Goal: Task Accomplishment & Management: Complete application form

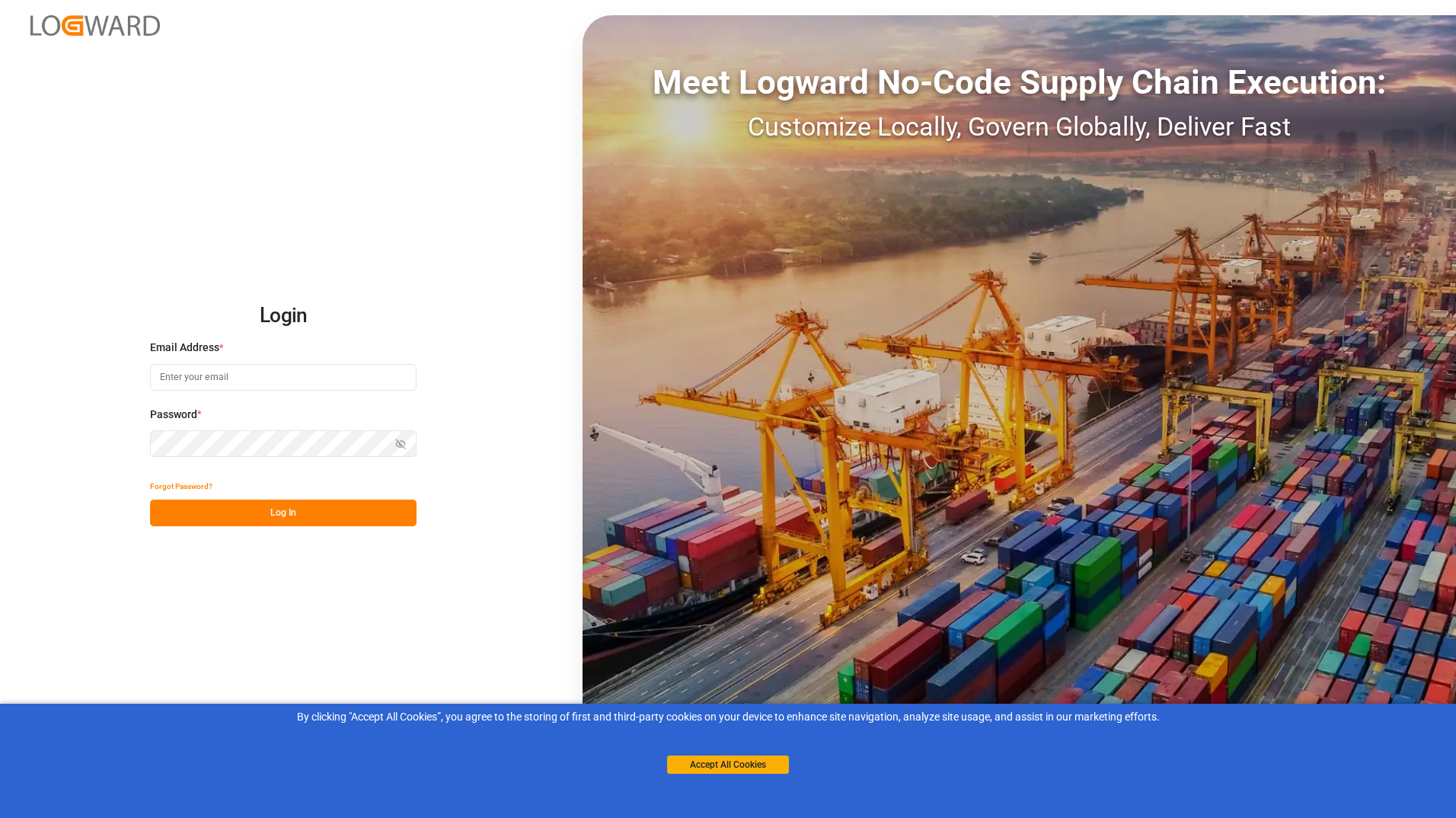
type input "[EMAIL_ADDRESS][DOMAIN_NAME]"
click at [307, 523] on button "Log In" at bounding box center [283, 513] width 266 height 27
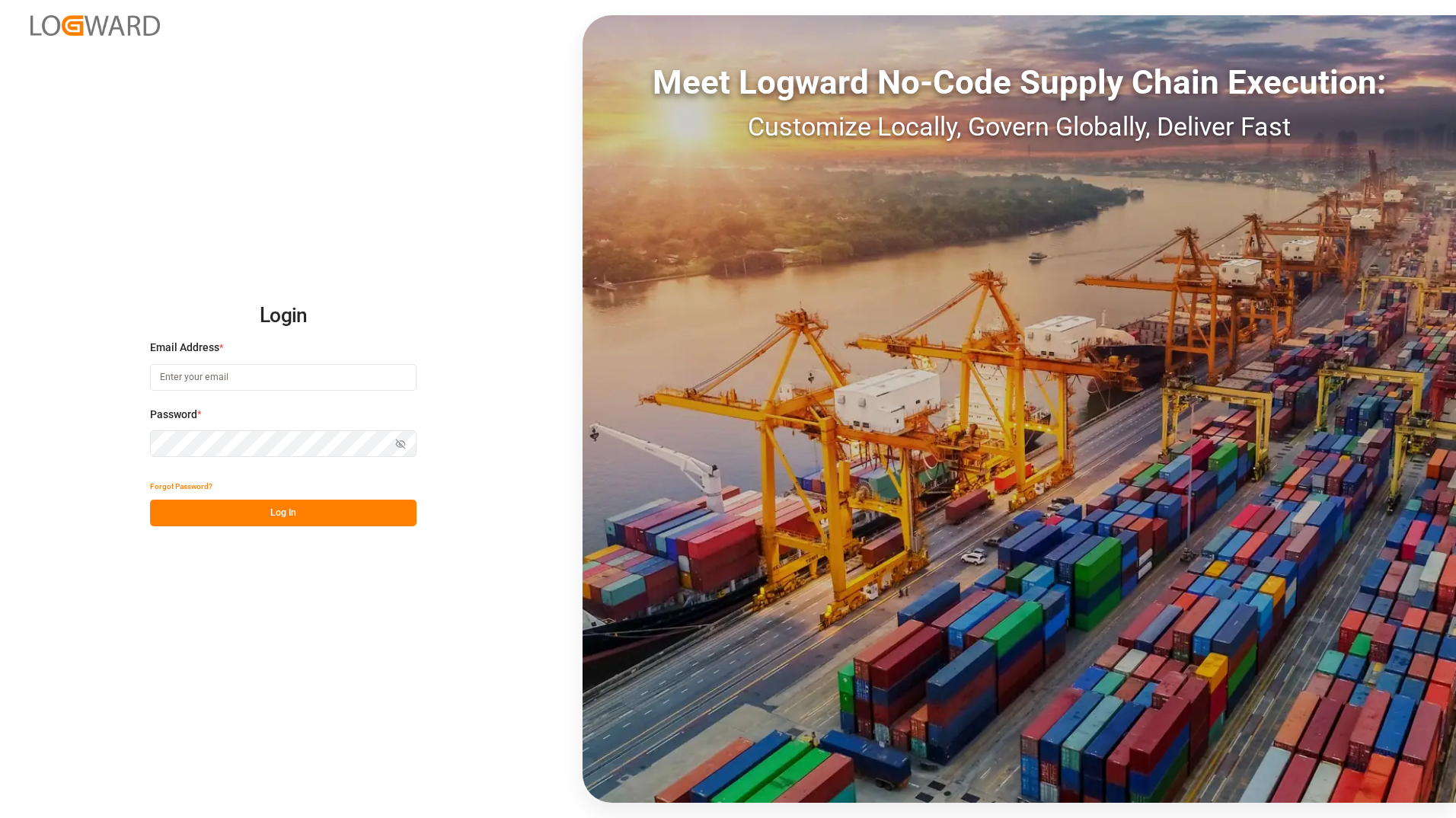
type input "[EMAIL_ADDRESS][DOMAIN_NAME]"
click at [307, 523] on button "Log In" at bounding box center [283, 513] width 266 height 27
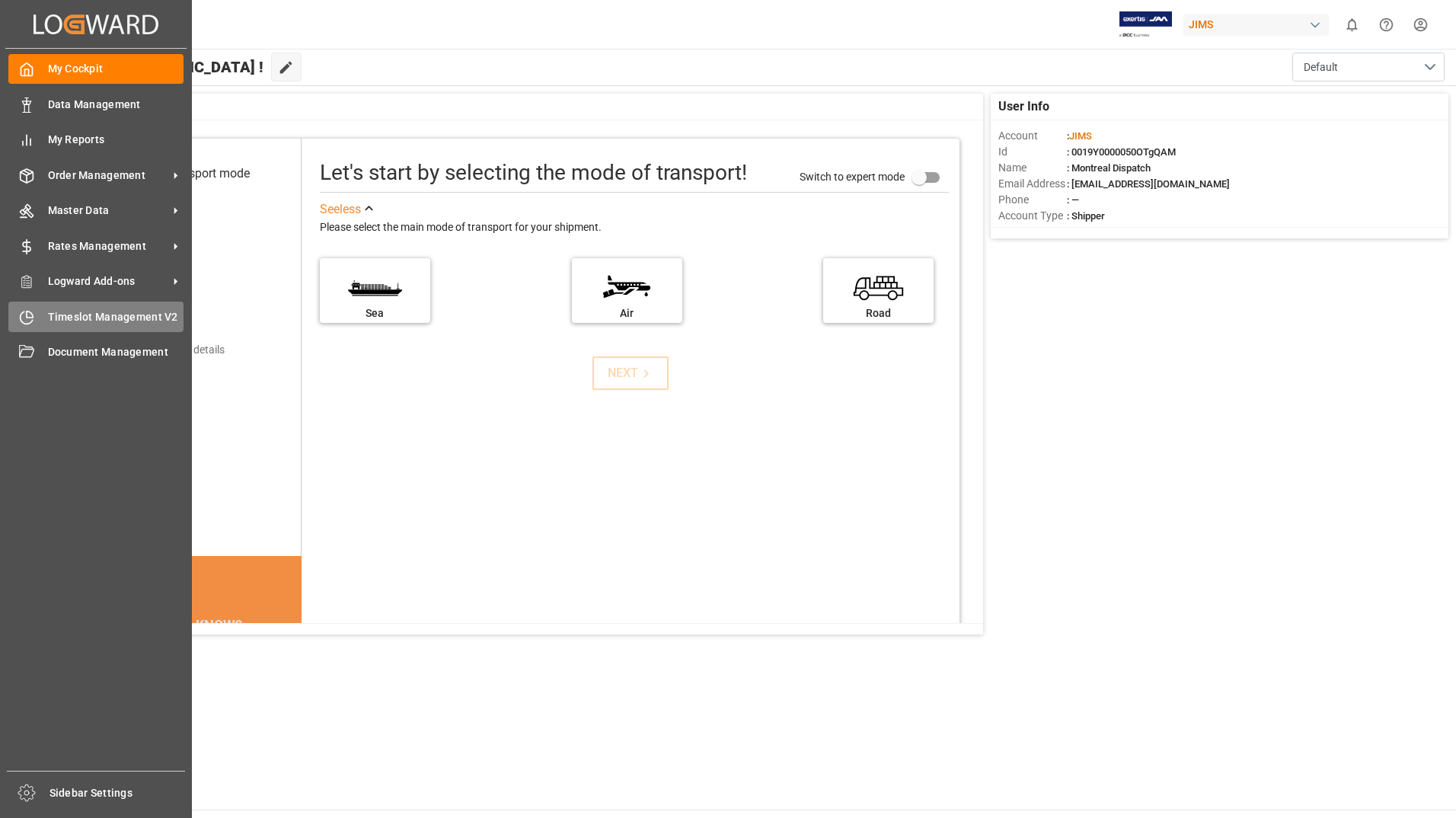
click at [81, 309] on span "Timeslot Management V2" at bounding box center [116, 317] width 136 height 16
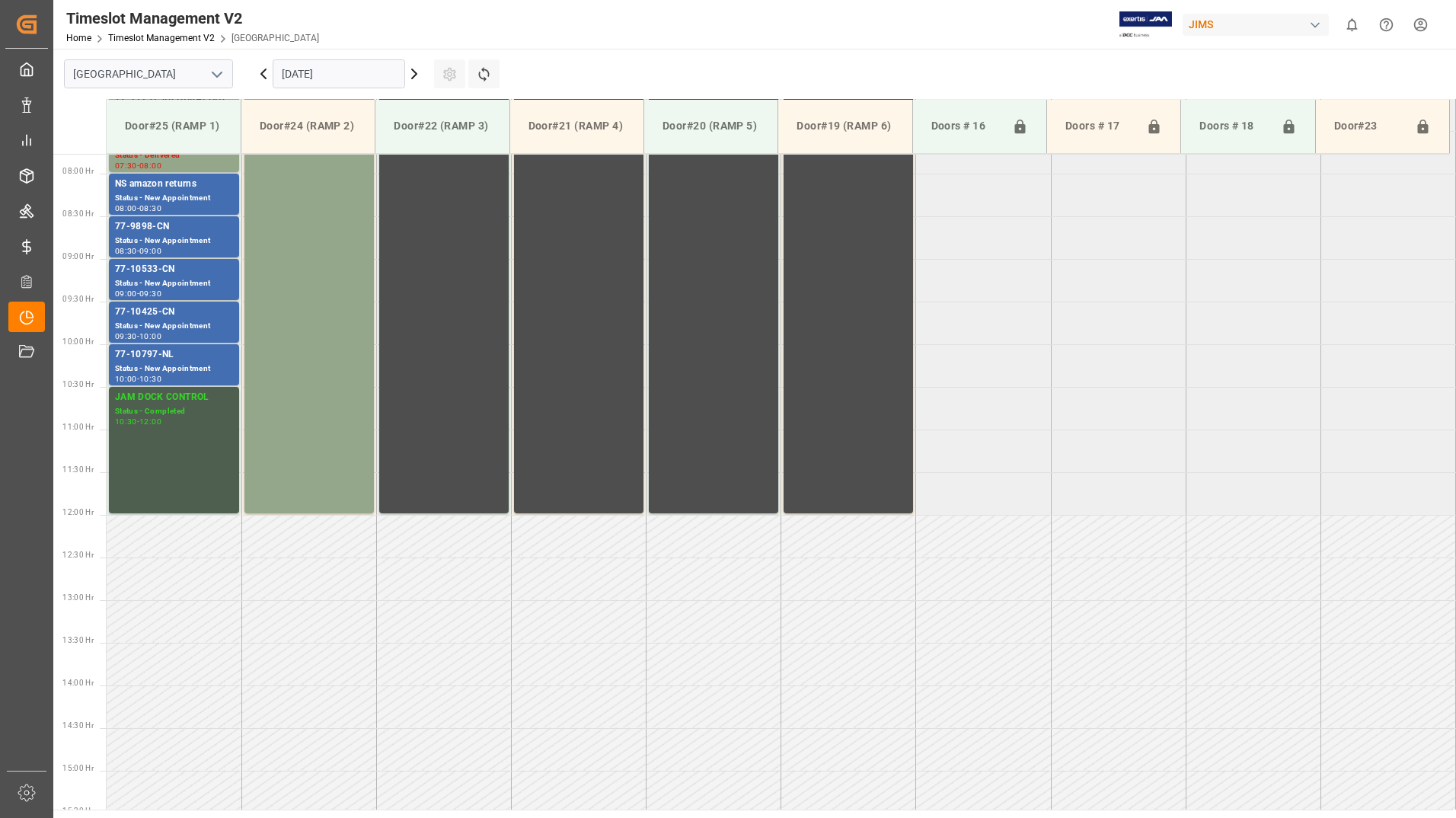
scroll to position [673, 0]
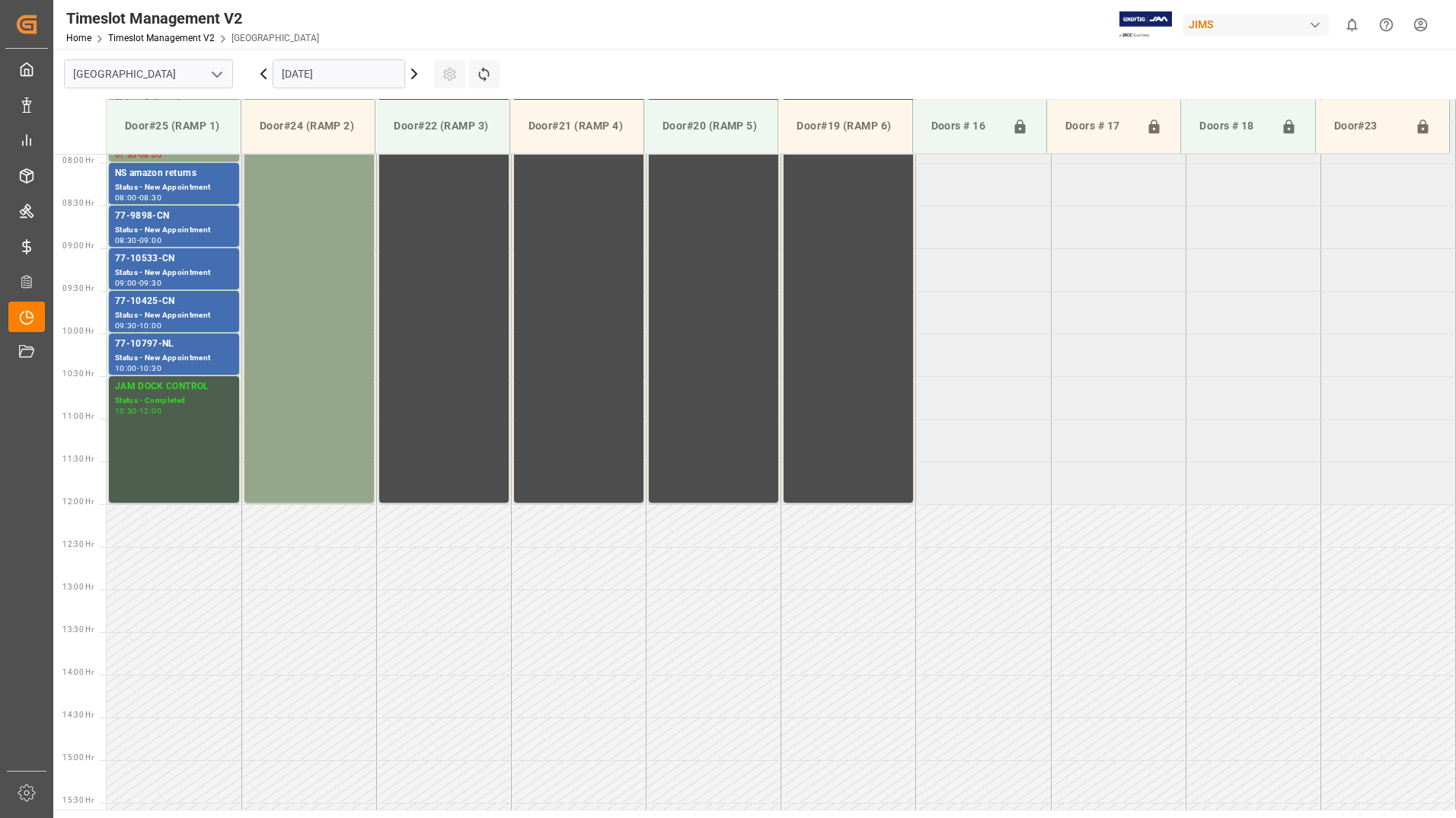
click at [415, 69] on icon at bounding box center [415, 74] width 19 height 19
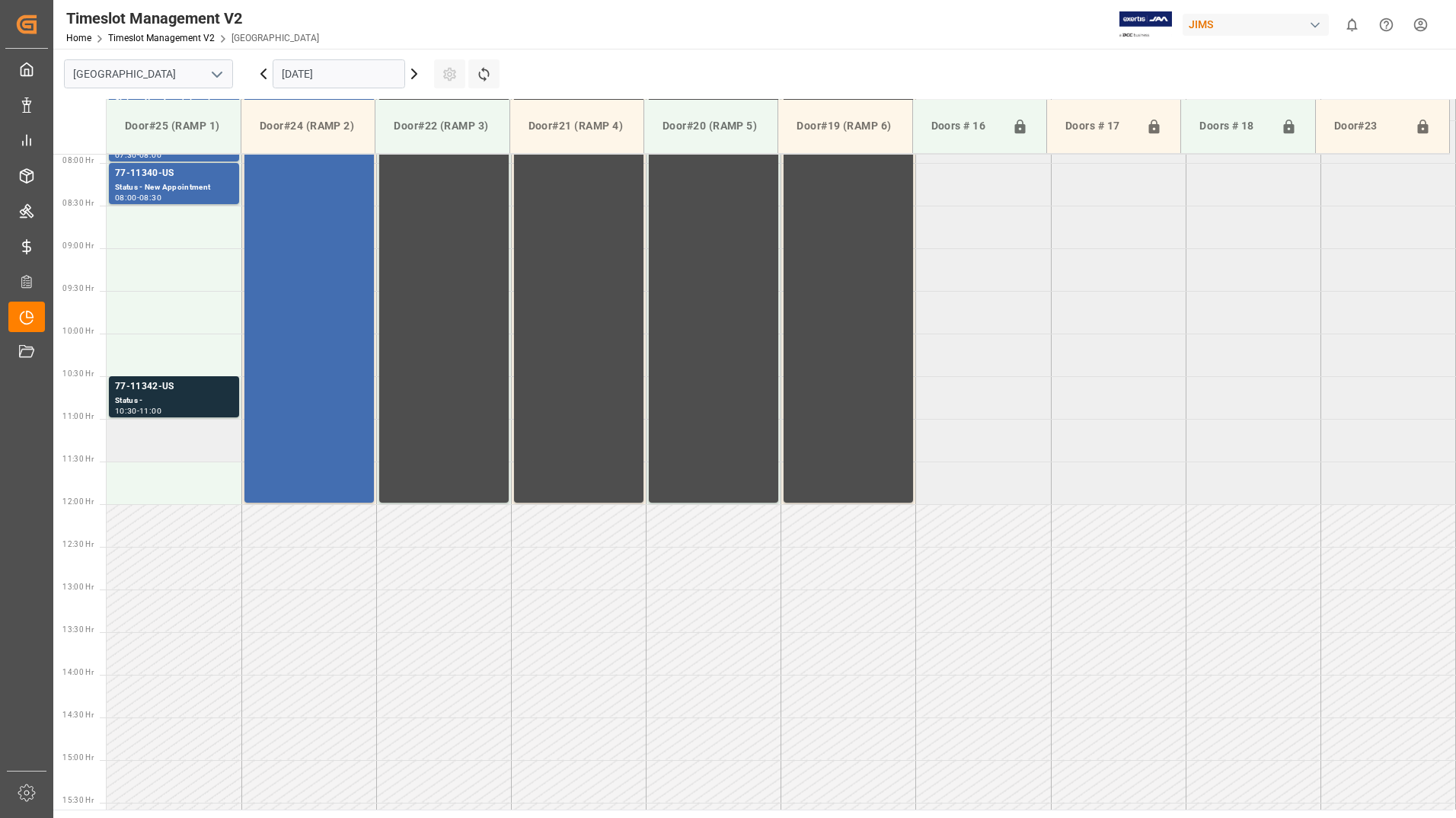
click at [151, 443] on td at bounding box center [174, 440] width 134 height 43
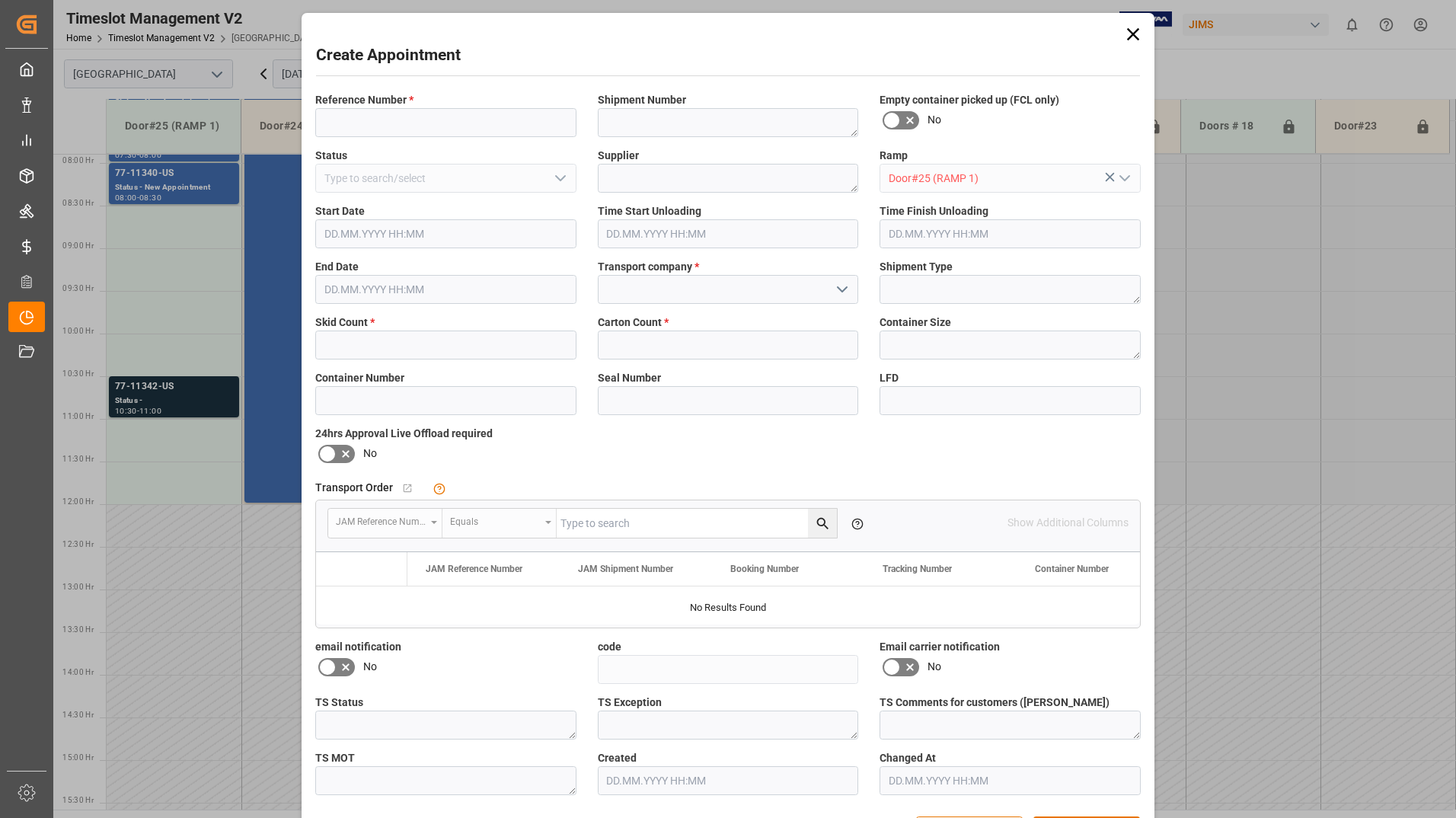
type input "[DATE] 11:00"
type input "[DATE] 11:30"
click at [346, 123] on input at bounding box center [446, 122] width 262 height 29
type input "739117"
click at [689, 295] on input at bounding box center [728, 289] width 262 height 29
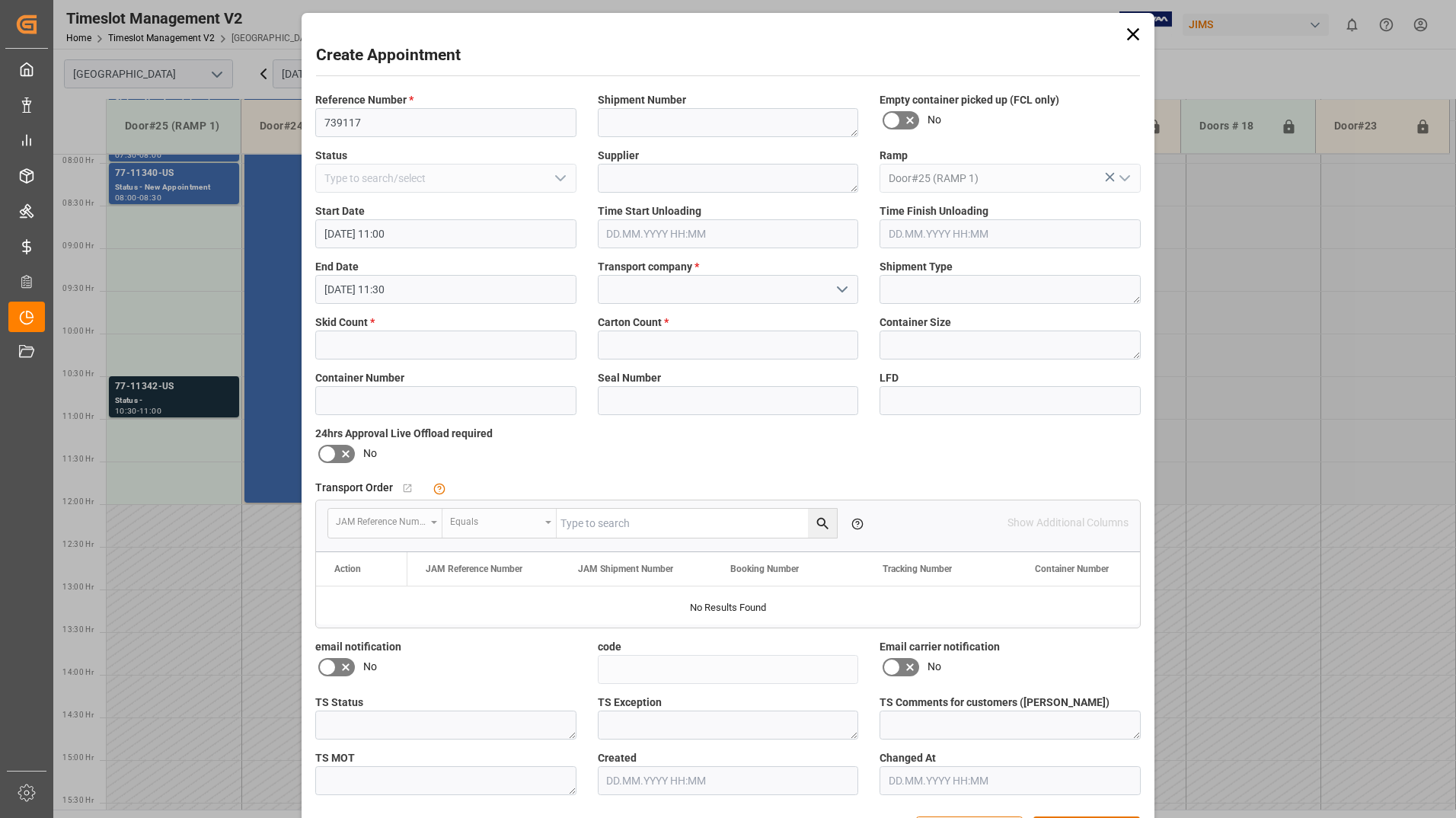
click at [836, 282] on icon "open menu" at bounding box center [842, 289] width 19 height 19
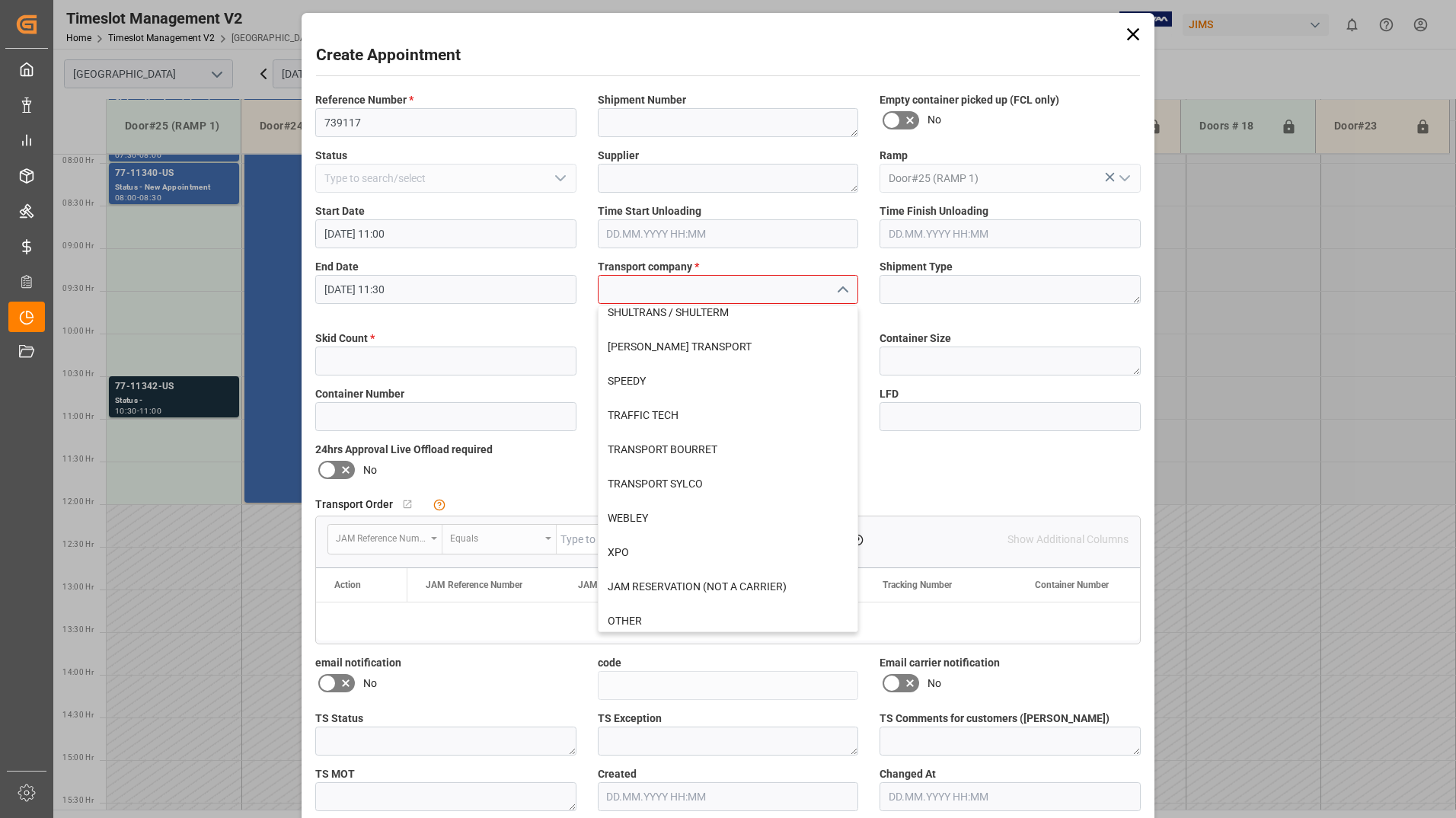
scroll to position [565, 0]
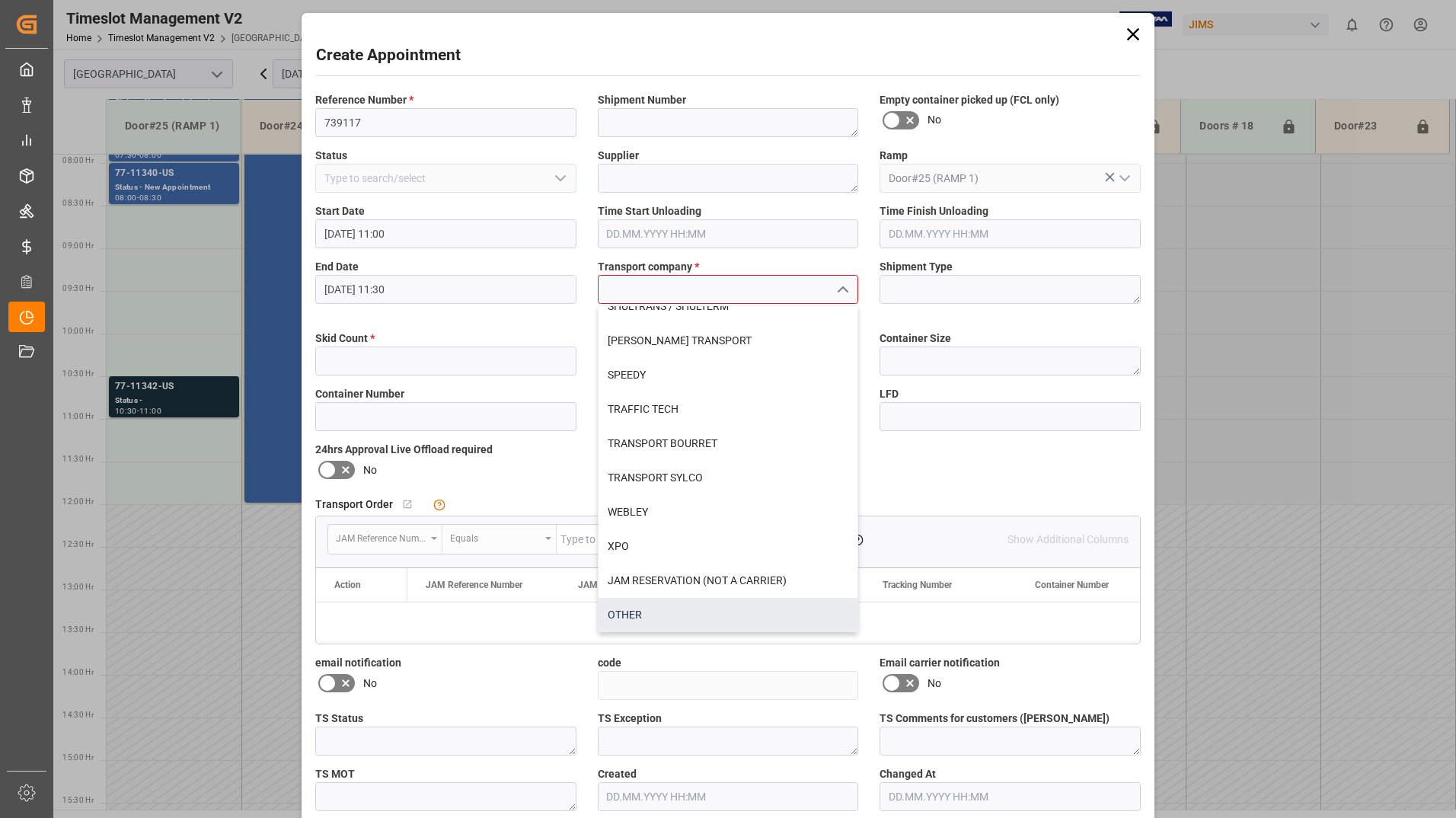
click at [643, 613] on div "OTHER" at bounding box center [728, 614] width 260 height 35
type input "OTHER"
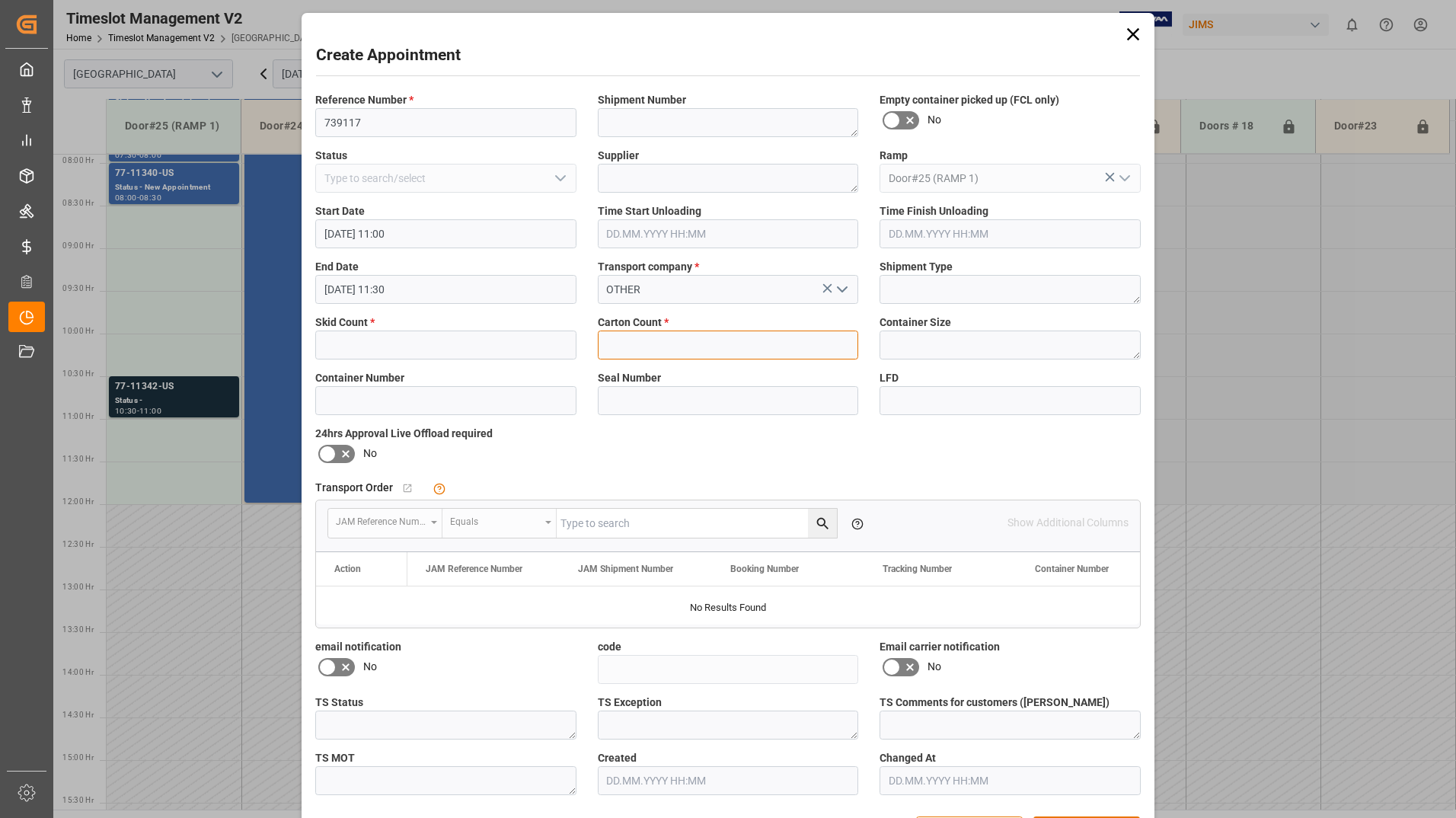
click at [708, 342] on input "text" at bounding box center [728, 345] width 262 height 29
type input "1"
click at [378, 345] on input "text" at bounding box center [446, 345] width 262 height 29
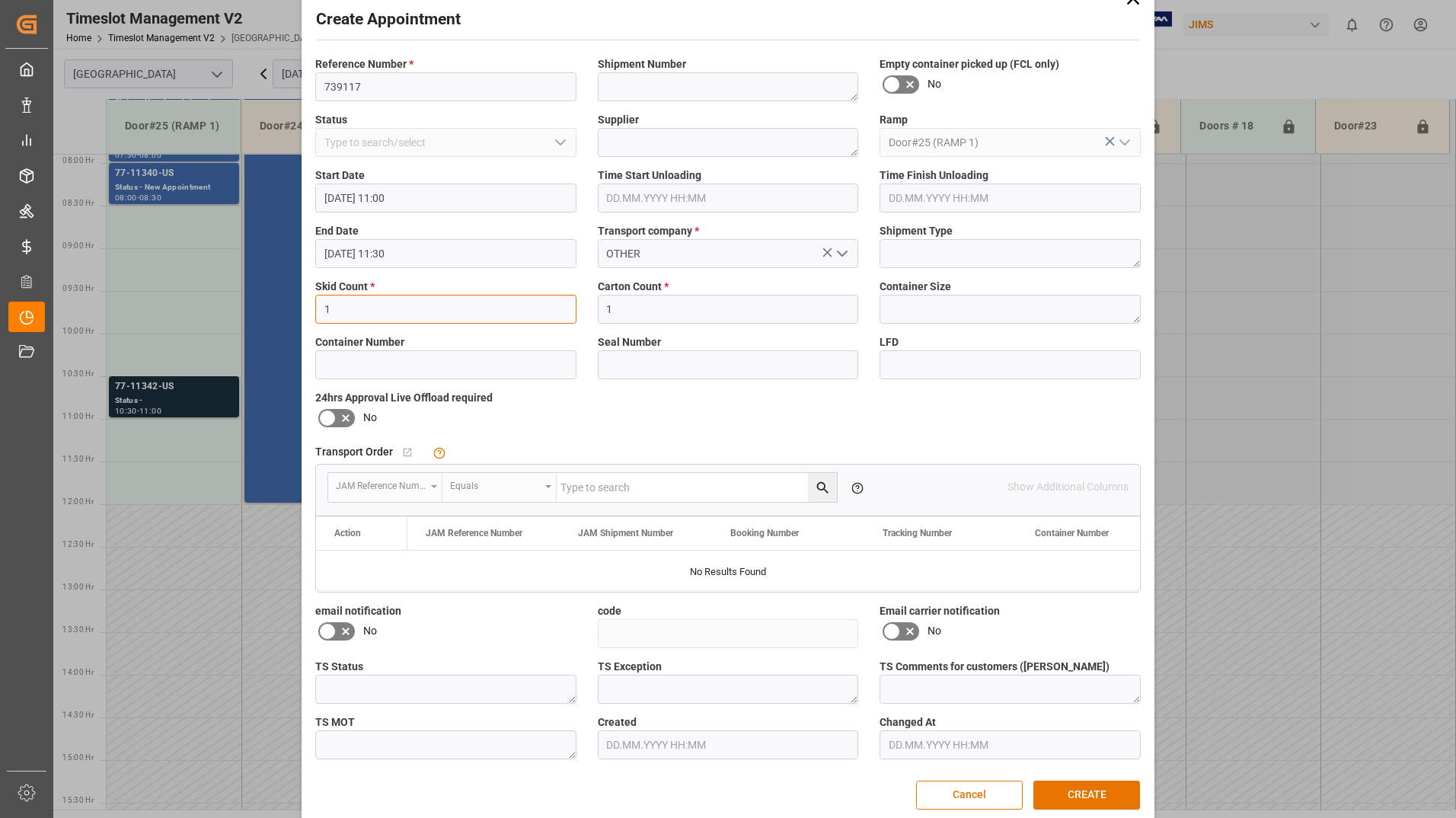
scroll to position [55, 0]
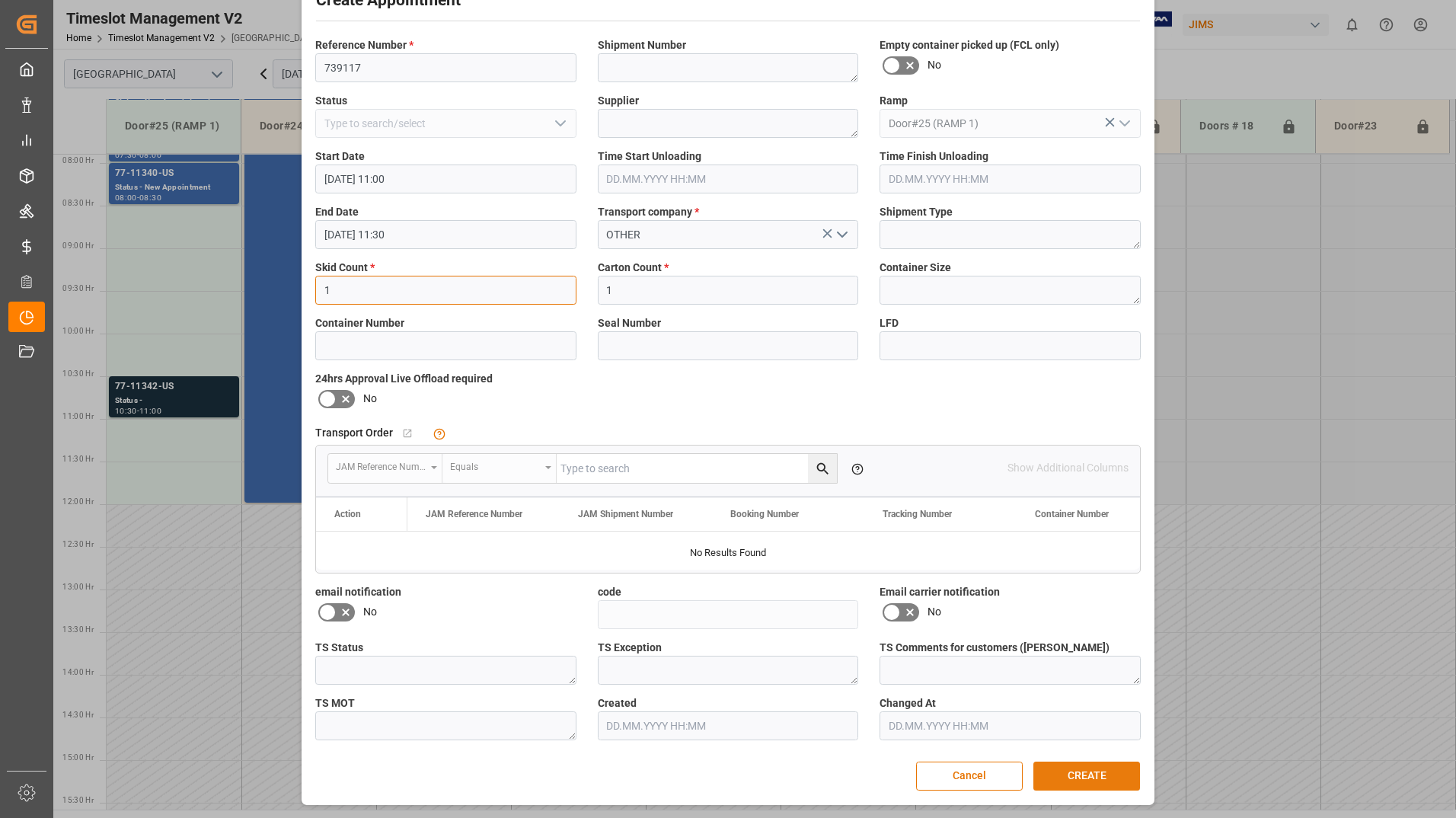
type input "1"
click at [1089, 780] on button "CREATE" at bounding box center [1087, 775] width 106 height 29
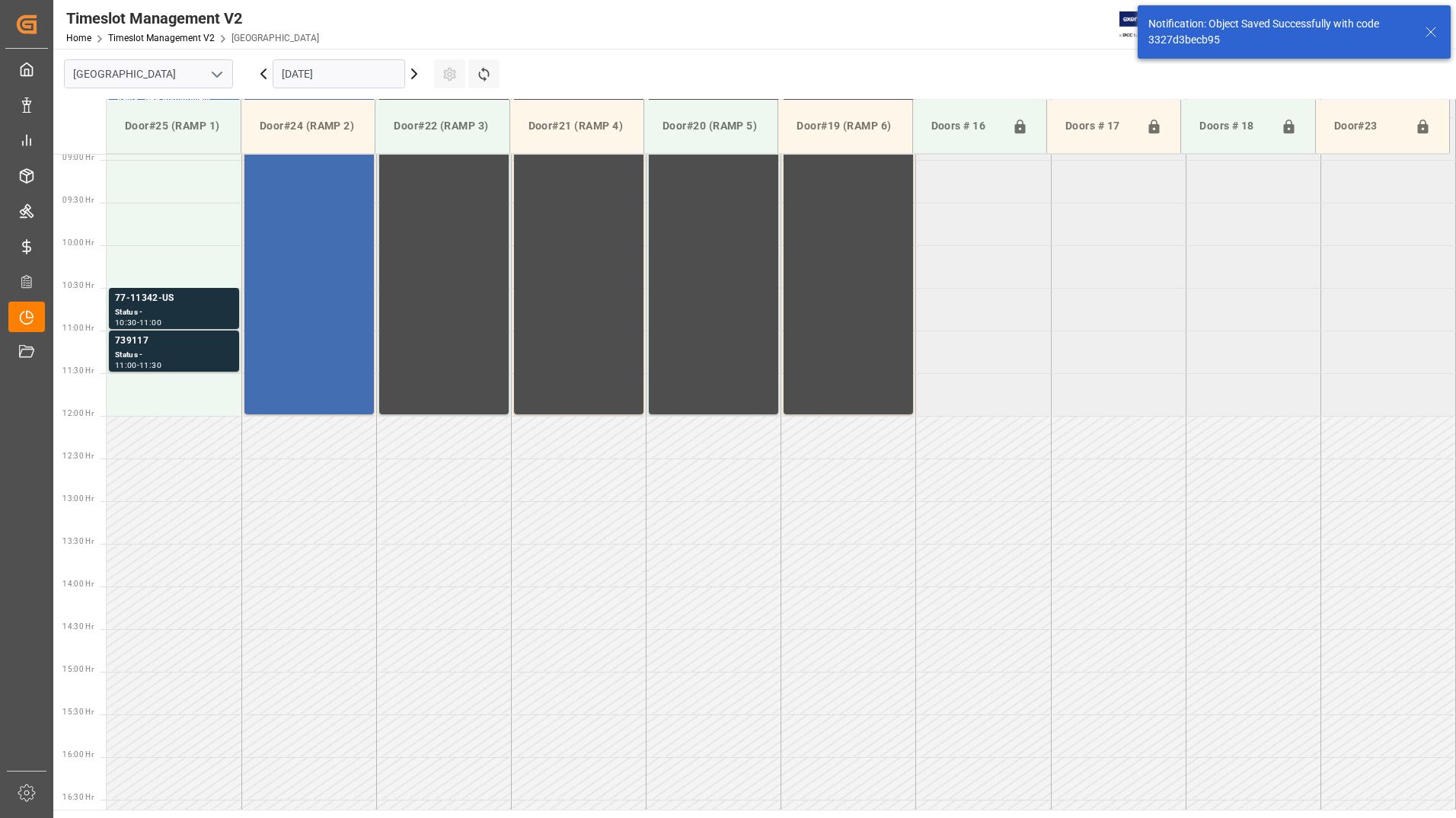
scroll to position [843, 0]
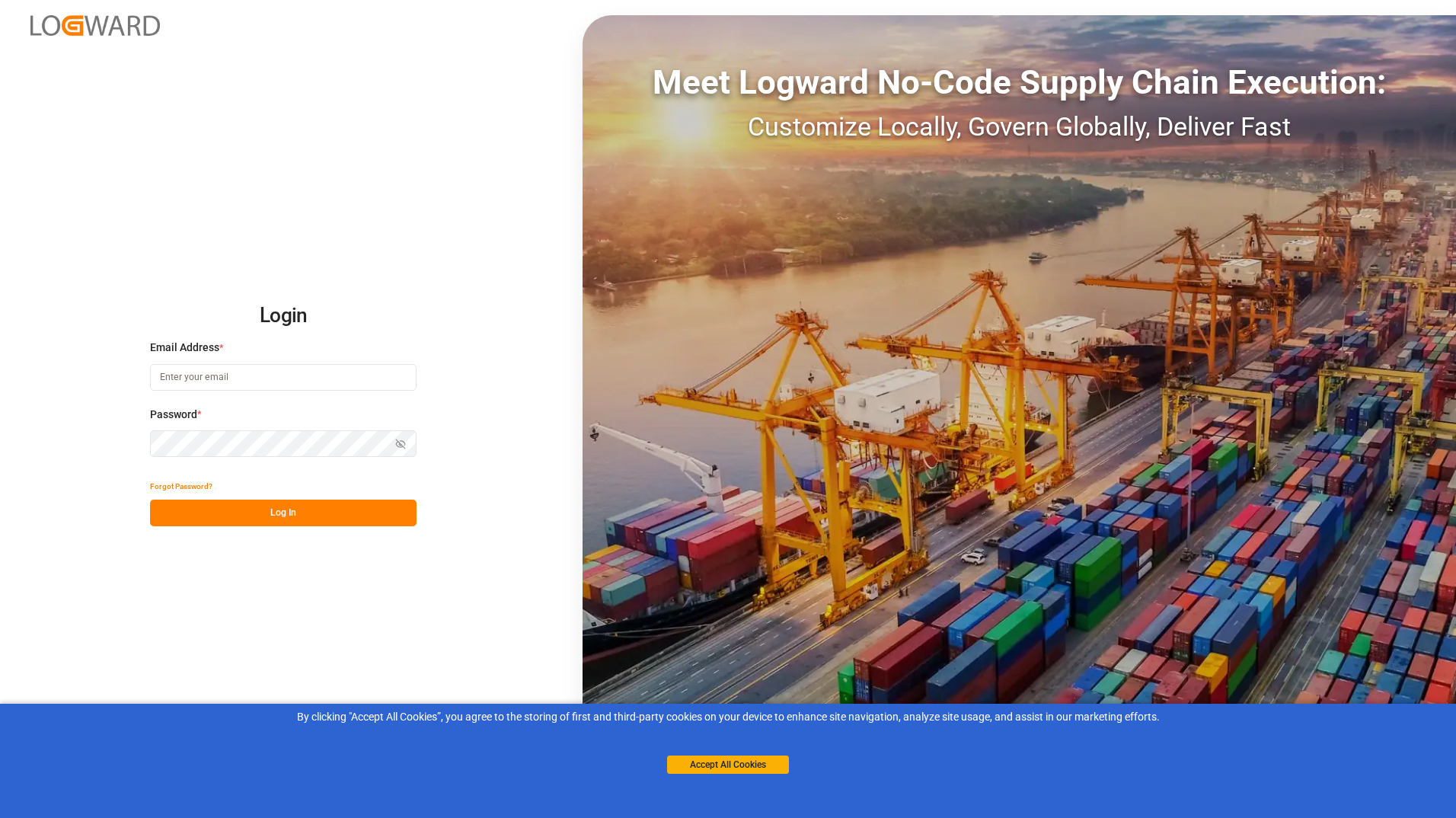
type input "[EMAIL_ADDRESS][DOMAIN_NAME]"
click at [278, 516] on button "Log In" at bounding box center [283, 513] width 266 height 27
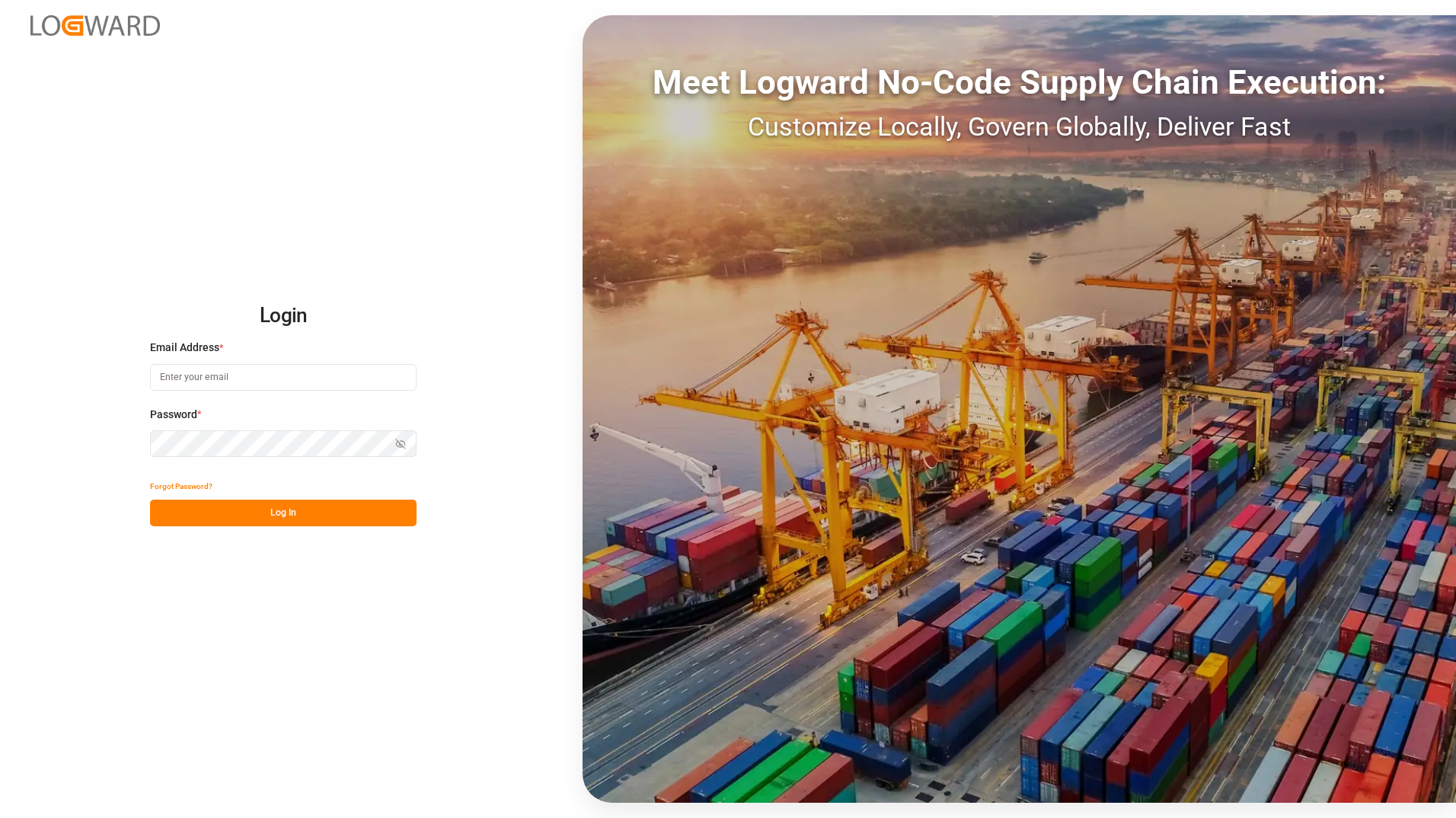
type input "[EMAIL_ADDRESS][DOMAIN_NAME]"
click at [278, 516] on button "Log In" at bounding box center [283, 513] width 266 height 27
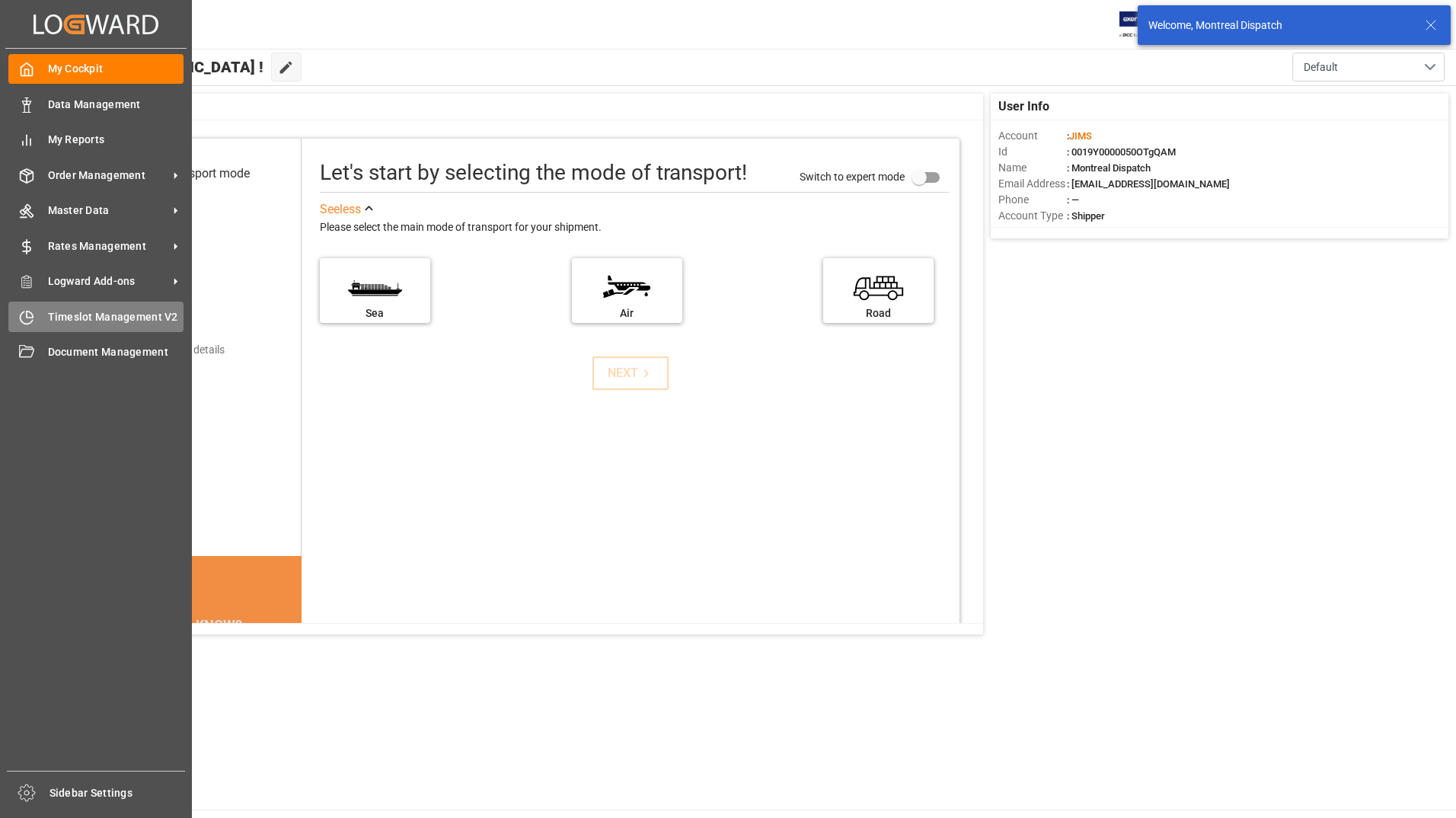
click at [35, 317] on div "Timeslot Management V2 Timeslot Management V2" at bounding box center [96, 317] width 176 height 30
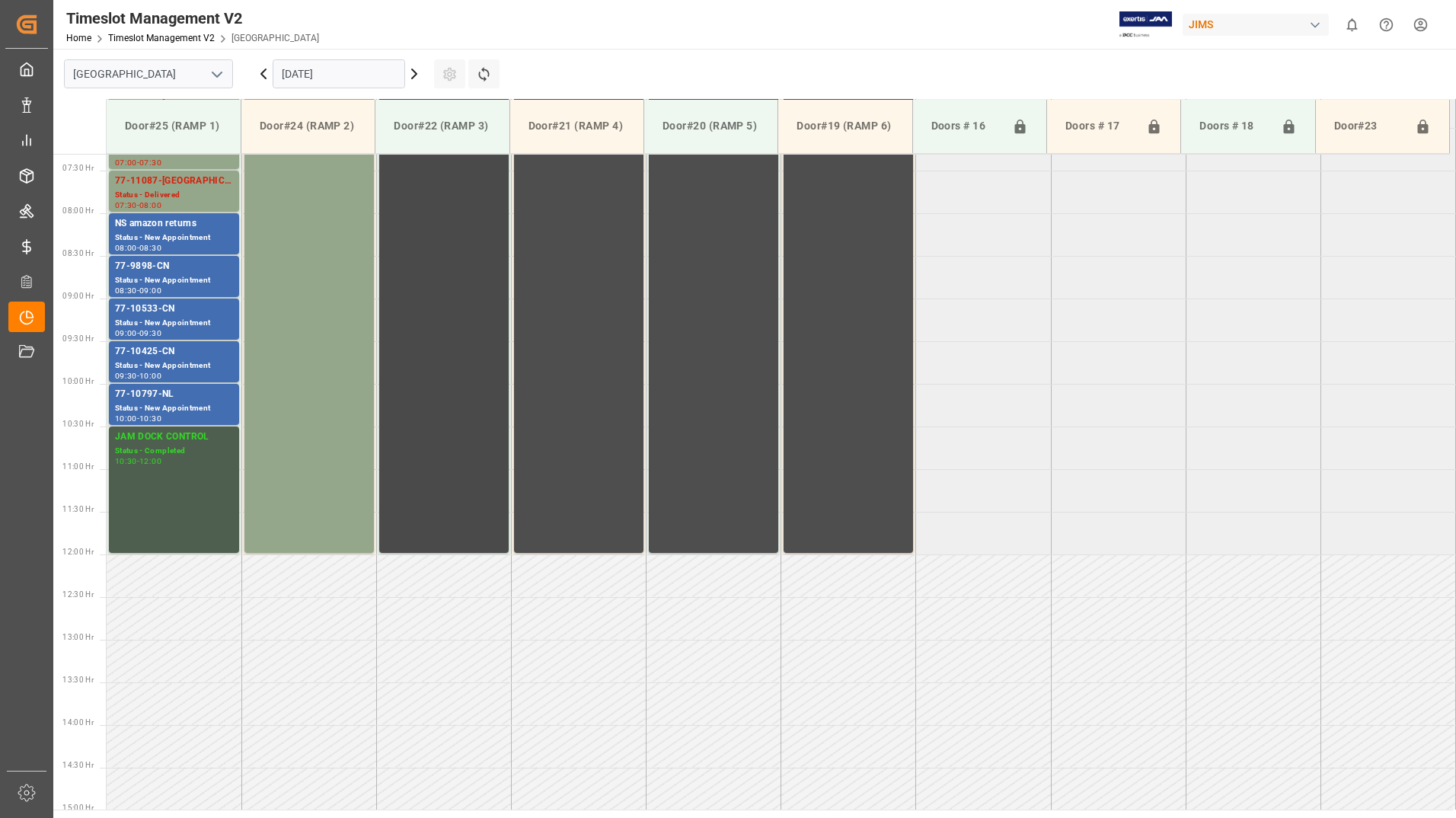
scroll to position [673, 0]
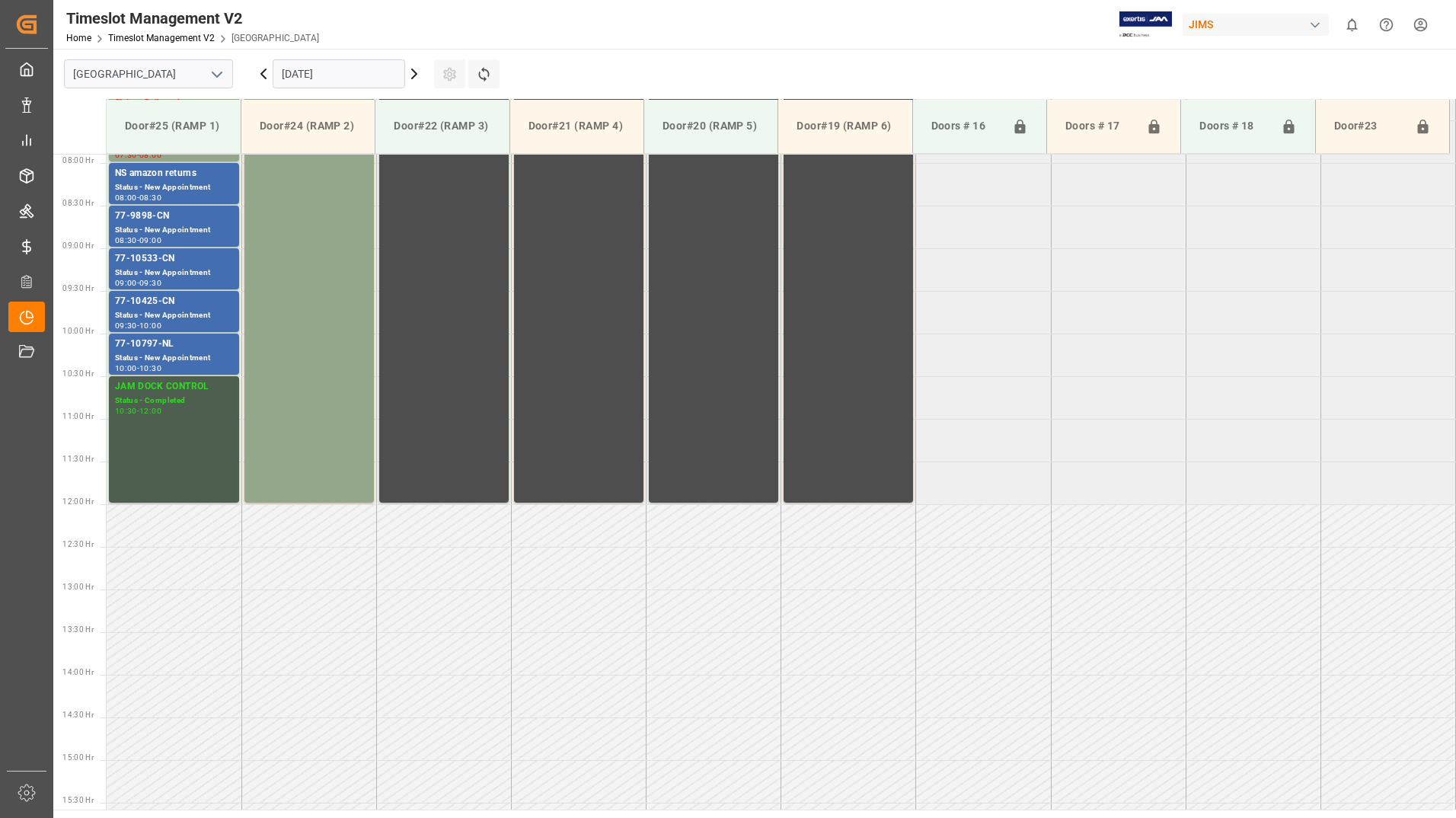
click at [414, 76] on icon at bounding box center [415, 74] width 19 height 19
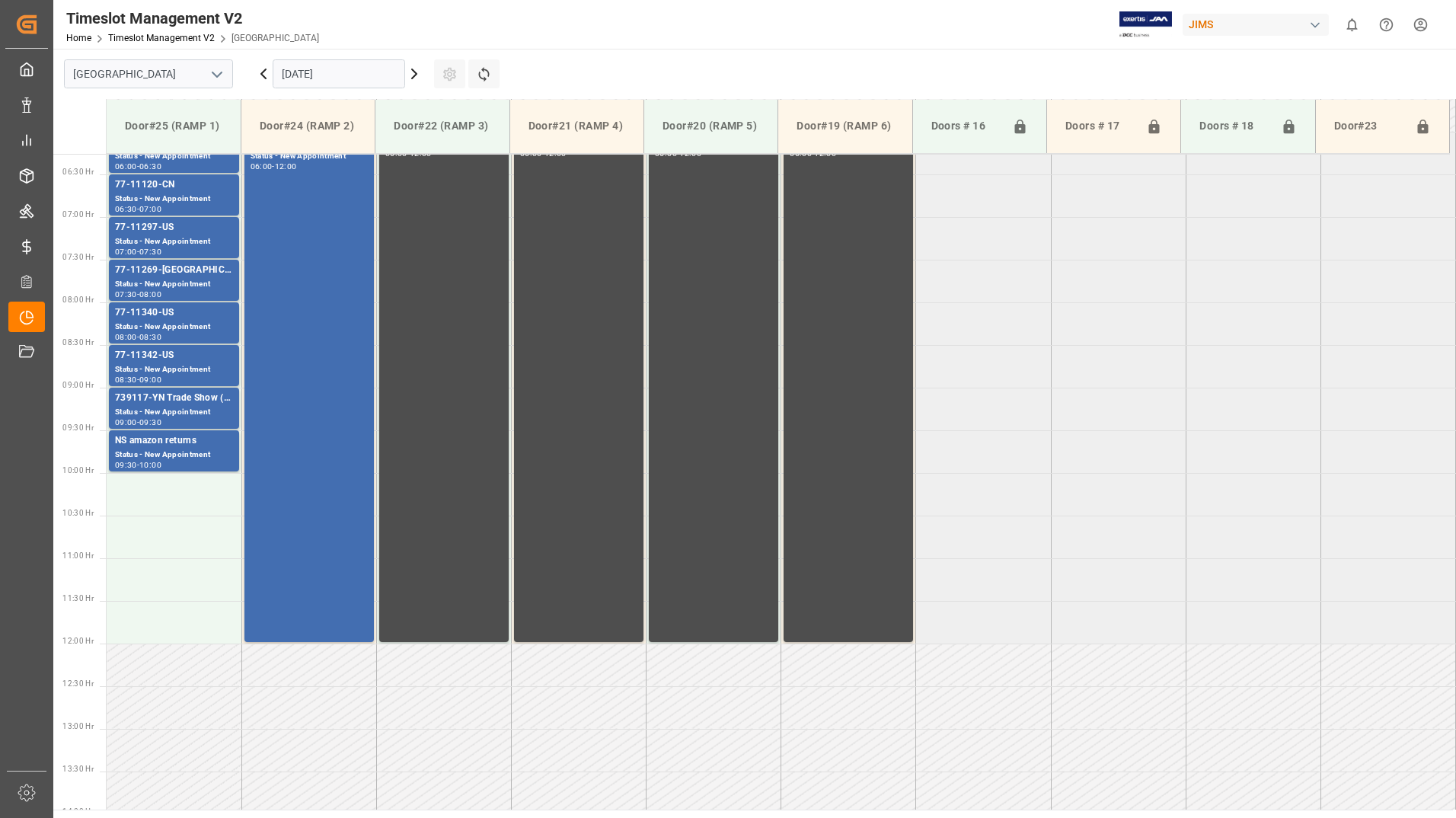
scroll to position [521, 0]
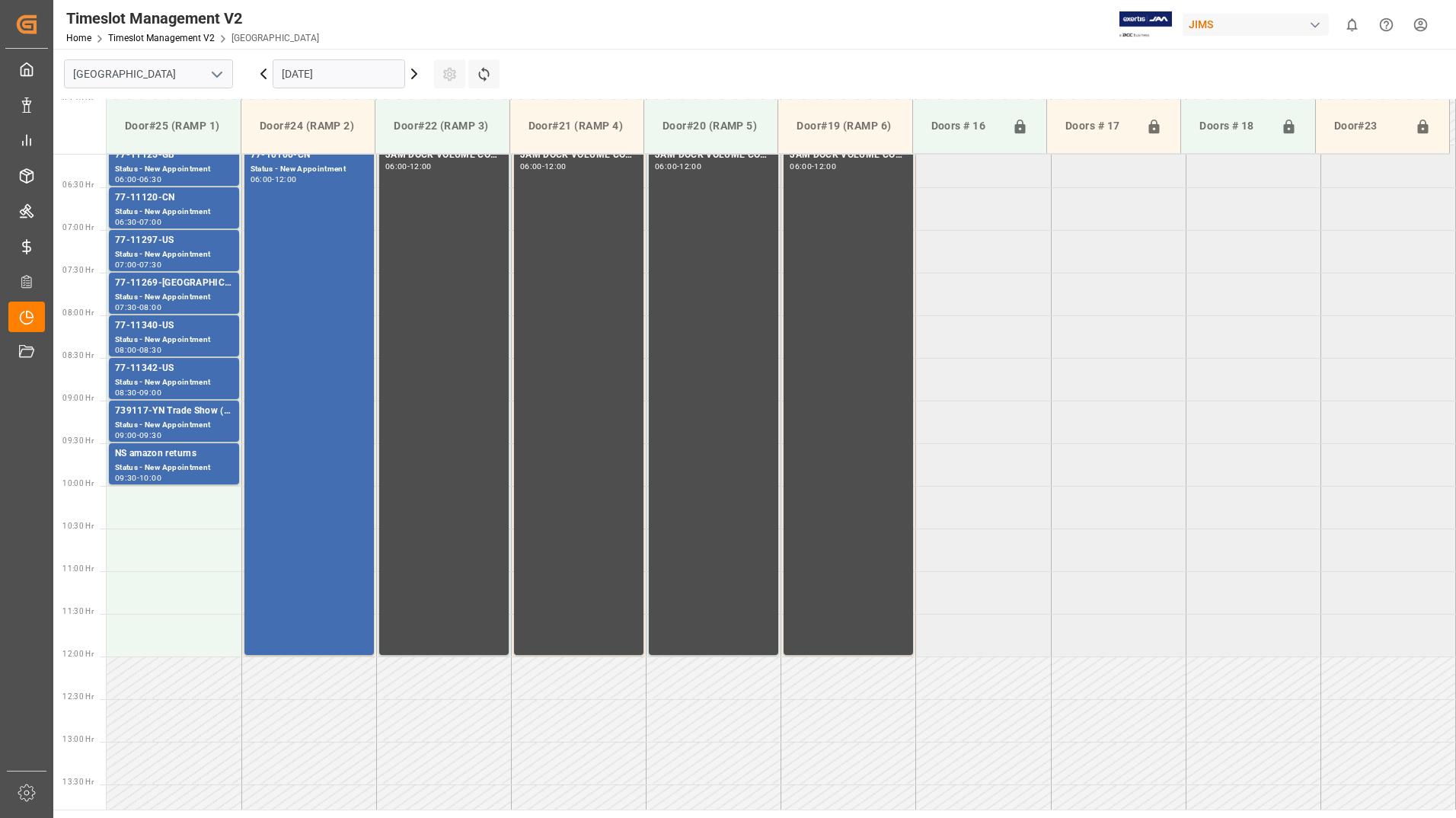
click at [260, 74] on icon at bounding box center [263, 74] width 19 height 19
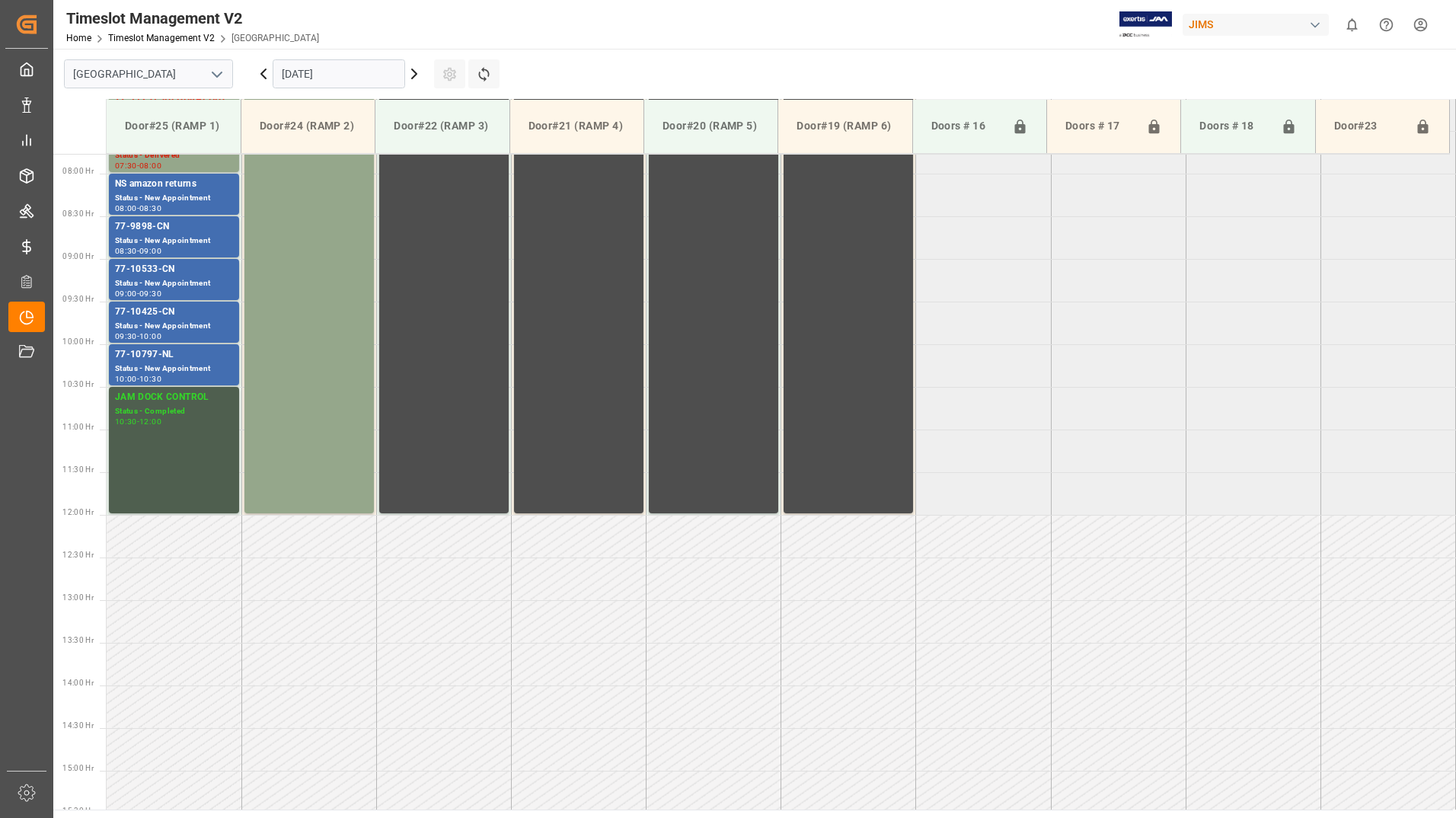
scroll to position [673, 0]
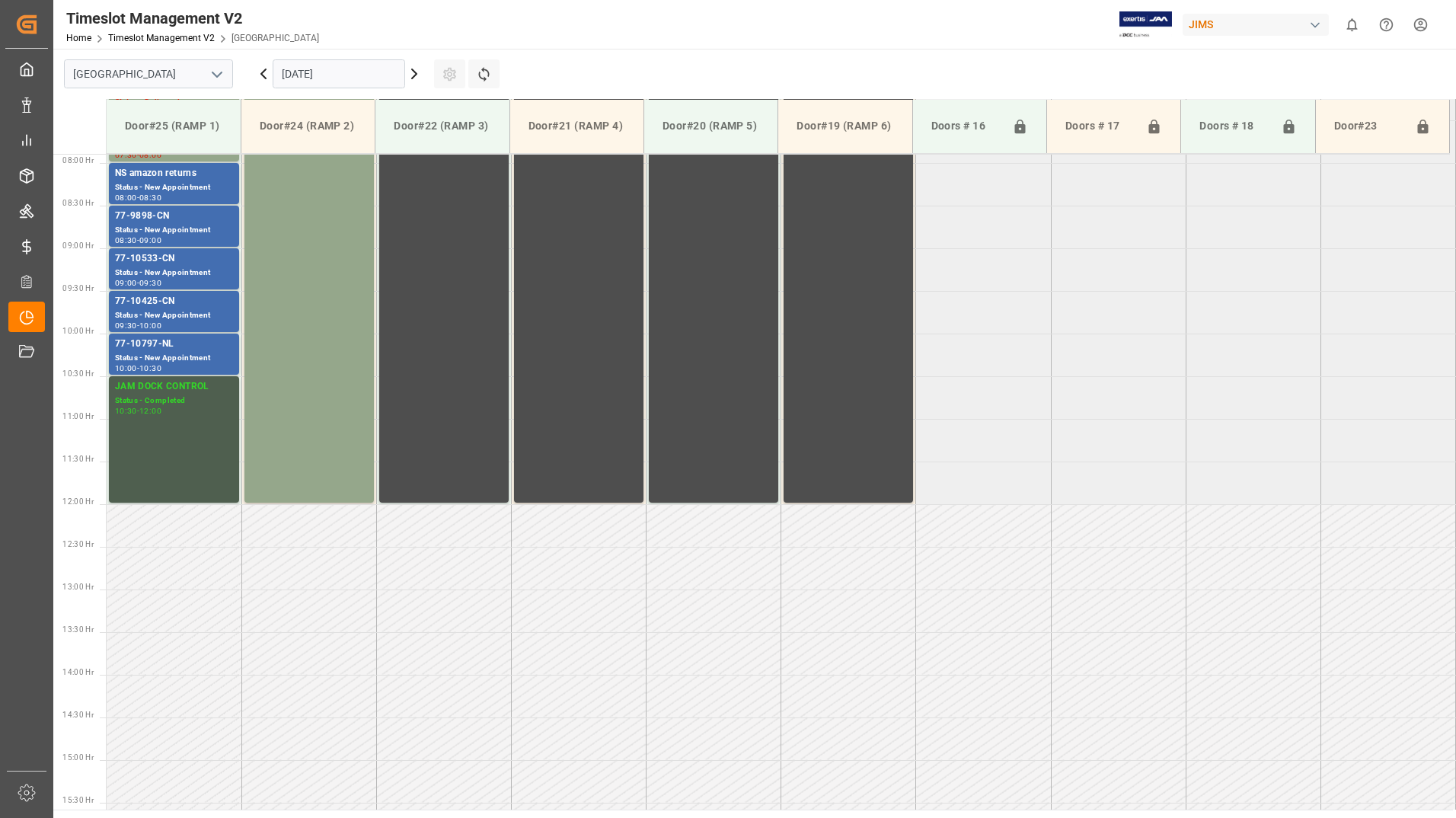
click at [411, 72] on icon at bounding box center [415, 74] width 19 height 19
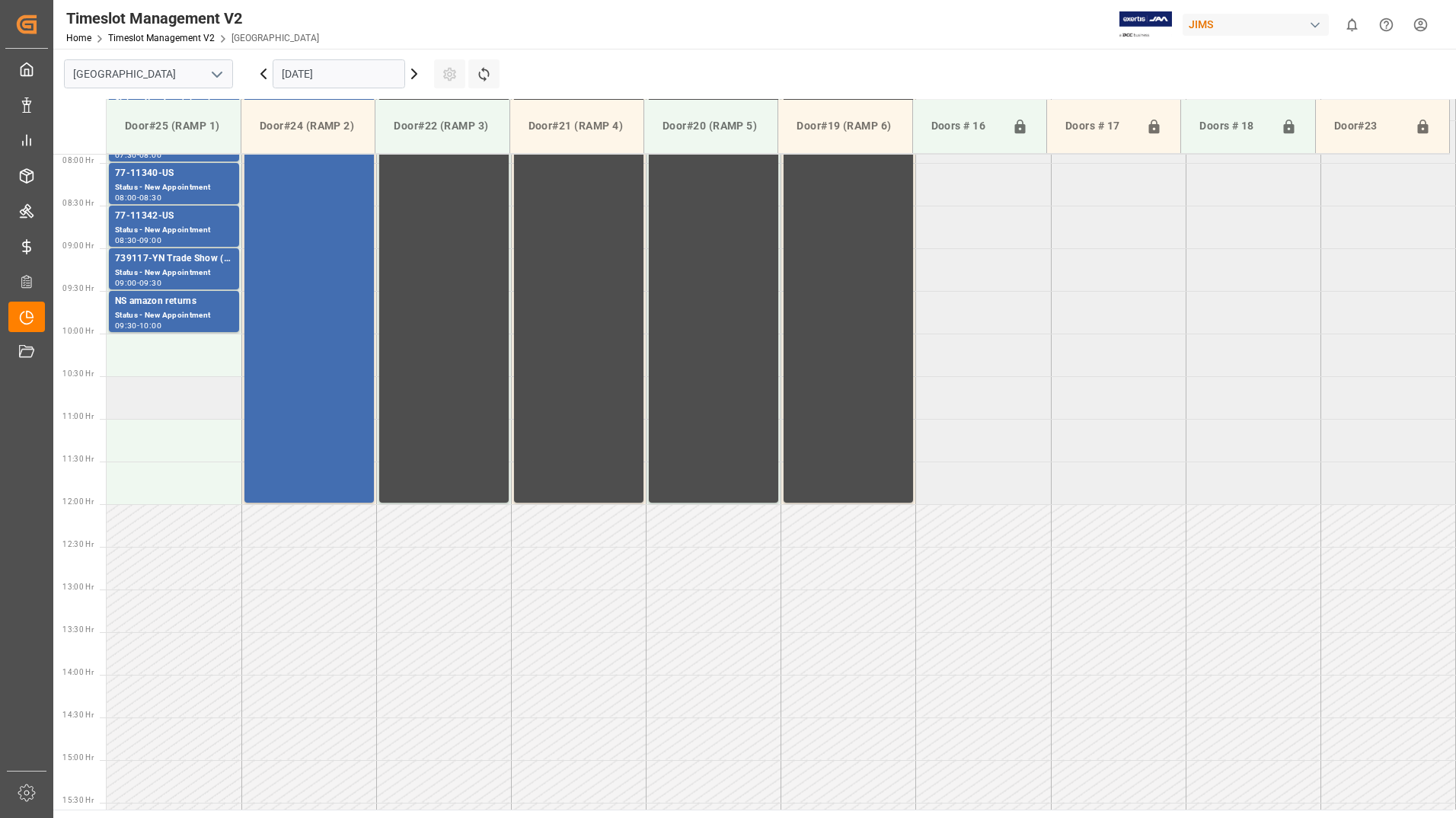
scroll to position [597, 0]
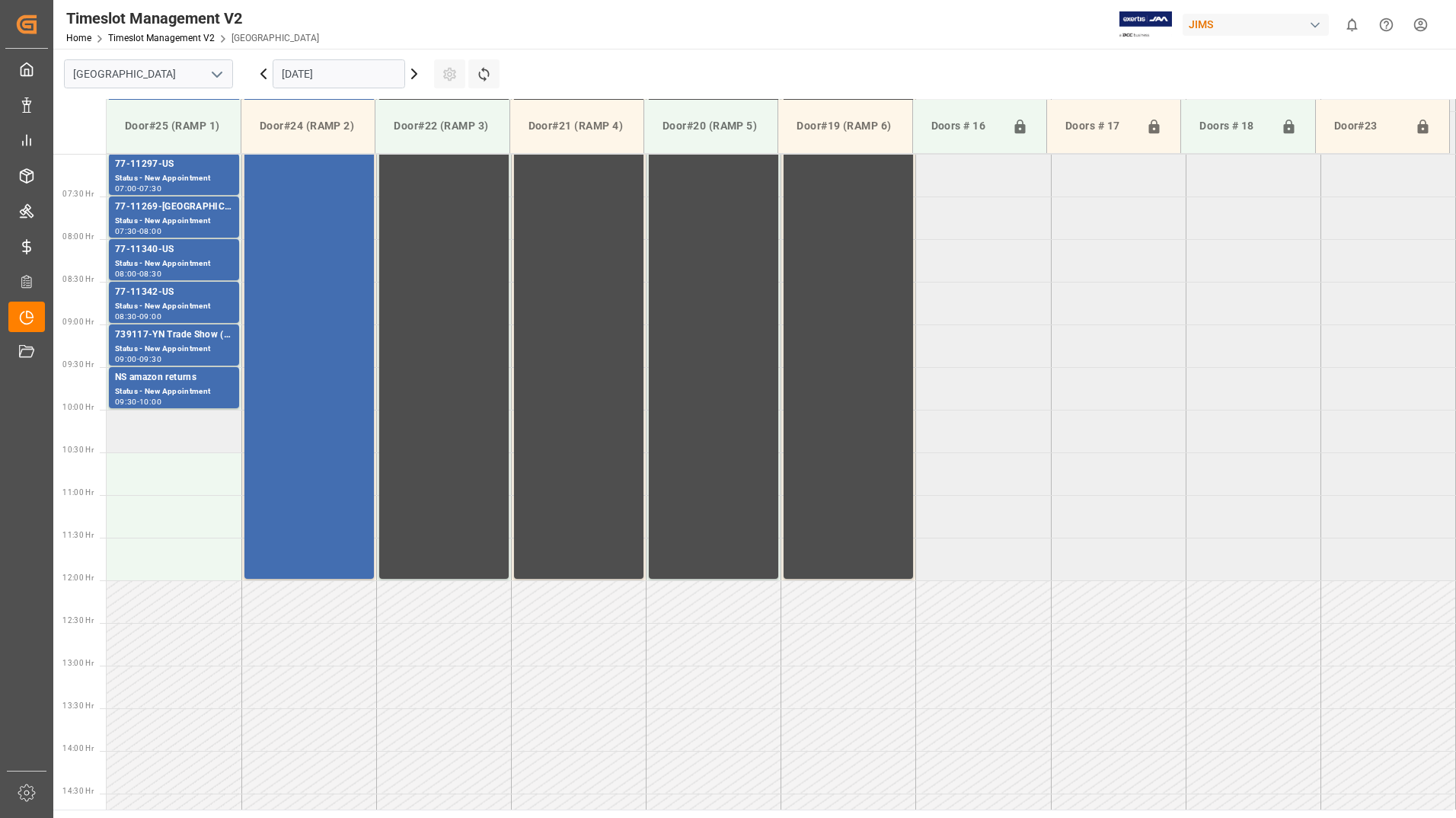
click at [163, 429] on td at bounding box center [174, 431] width 134 height 43
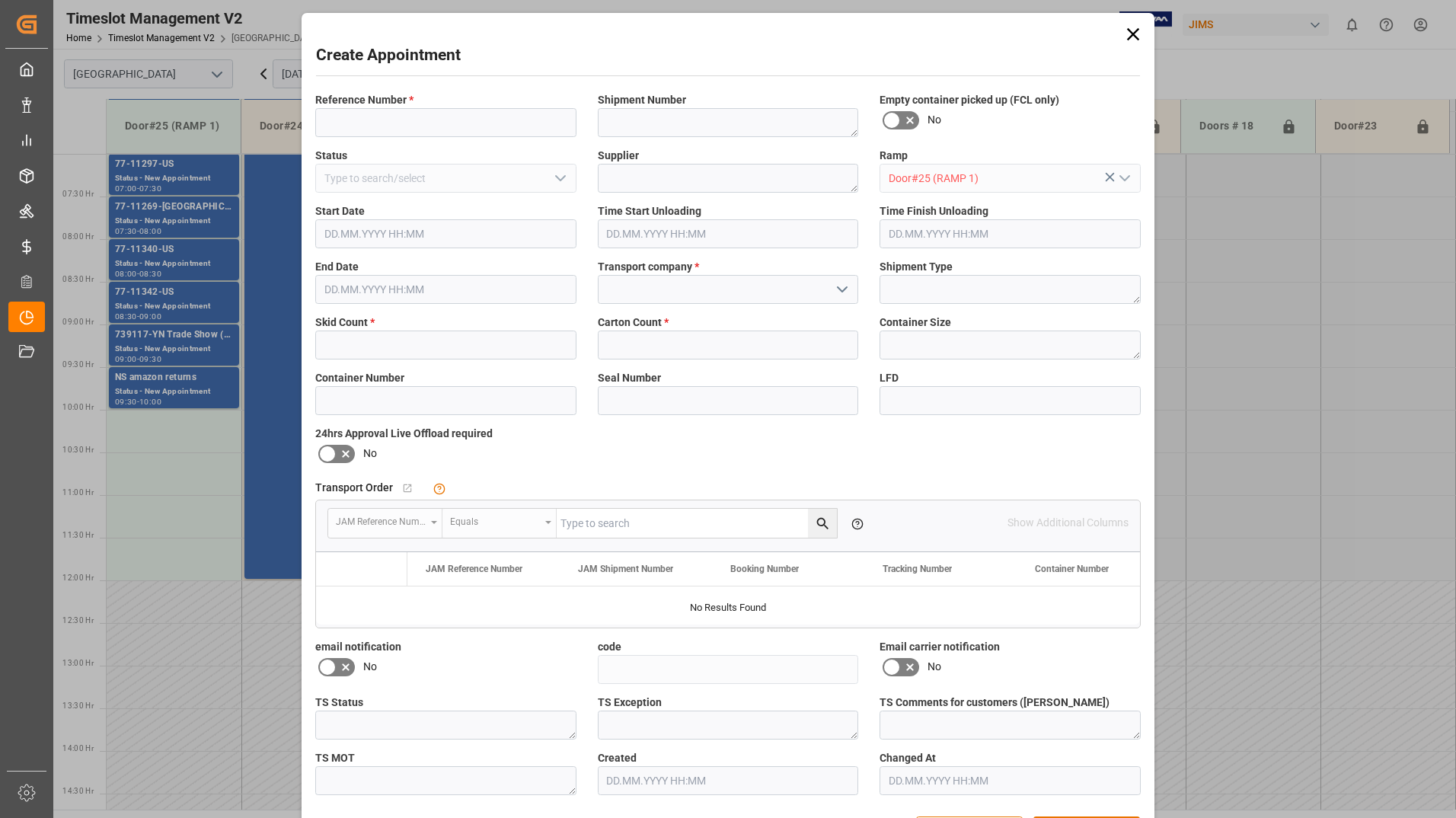
type input "09.10.2025 10:00"
type input "09.10.2025 10:30"
click at [444, 118] on input at bounding box center [446, 122] width 262 height 29
type input "none"
click at [1131, 35] on icon at bounding box center [1133, 34] width 21 height 21
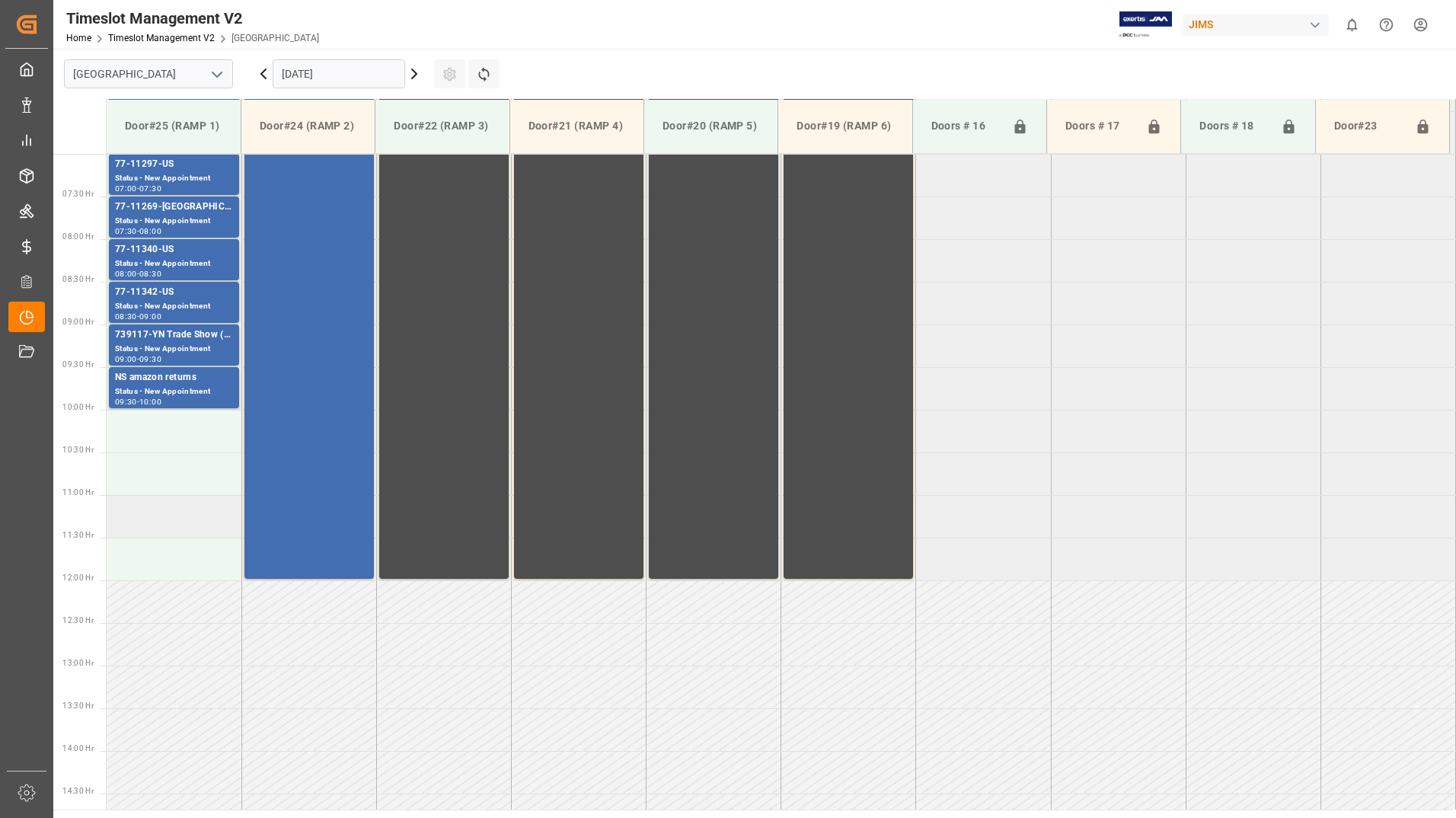
click at [144, 522] on td at bounding box center [174, 516] width 134 height 43
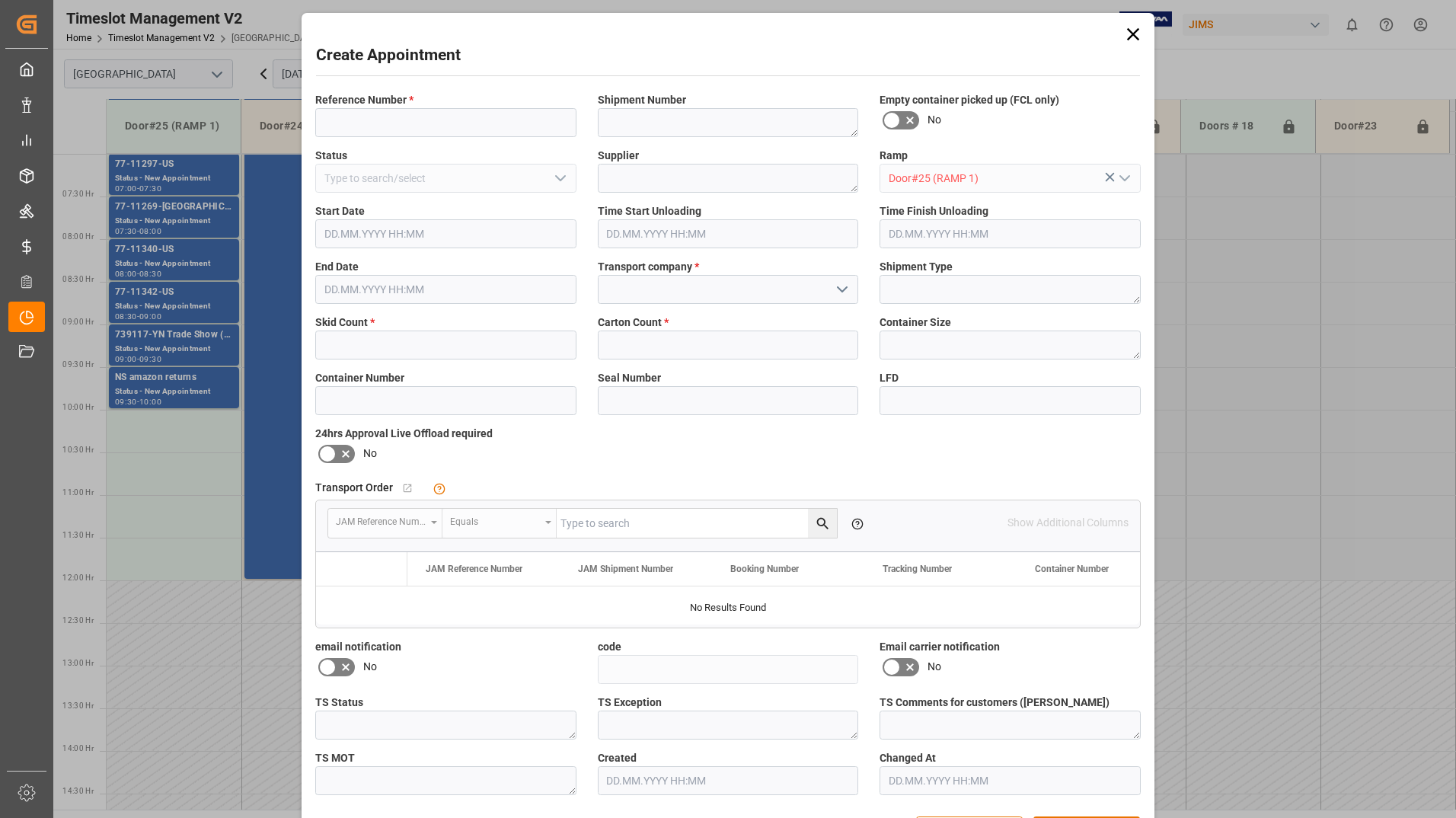
type input "[DATE] 11:00"
type input "[DATE] 11:30"
click at [377, 119] on input at bounding box center [446, 122] width 262 height 29
type input "none"
click at [679, 287] on input at bounding box center [728, 289] width 262 height 29
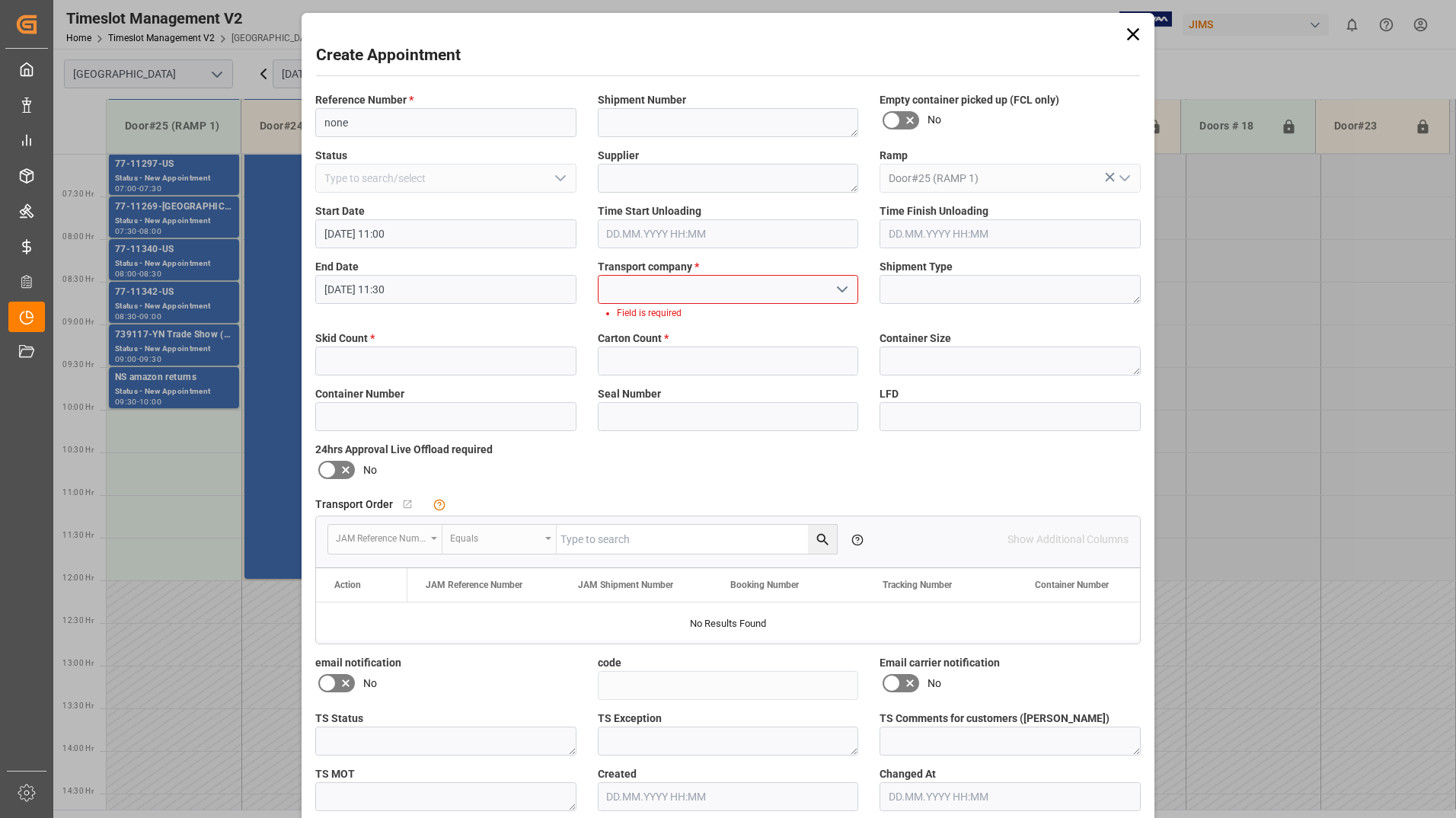
click at [833, 286] on icon "open menu" at bounding box center [842, 289] width 19 height 19
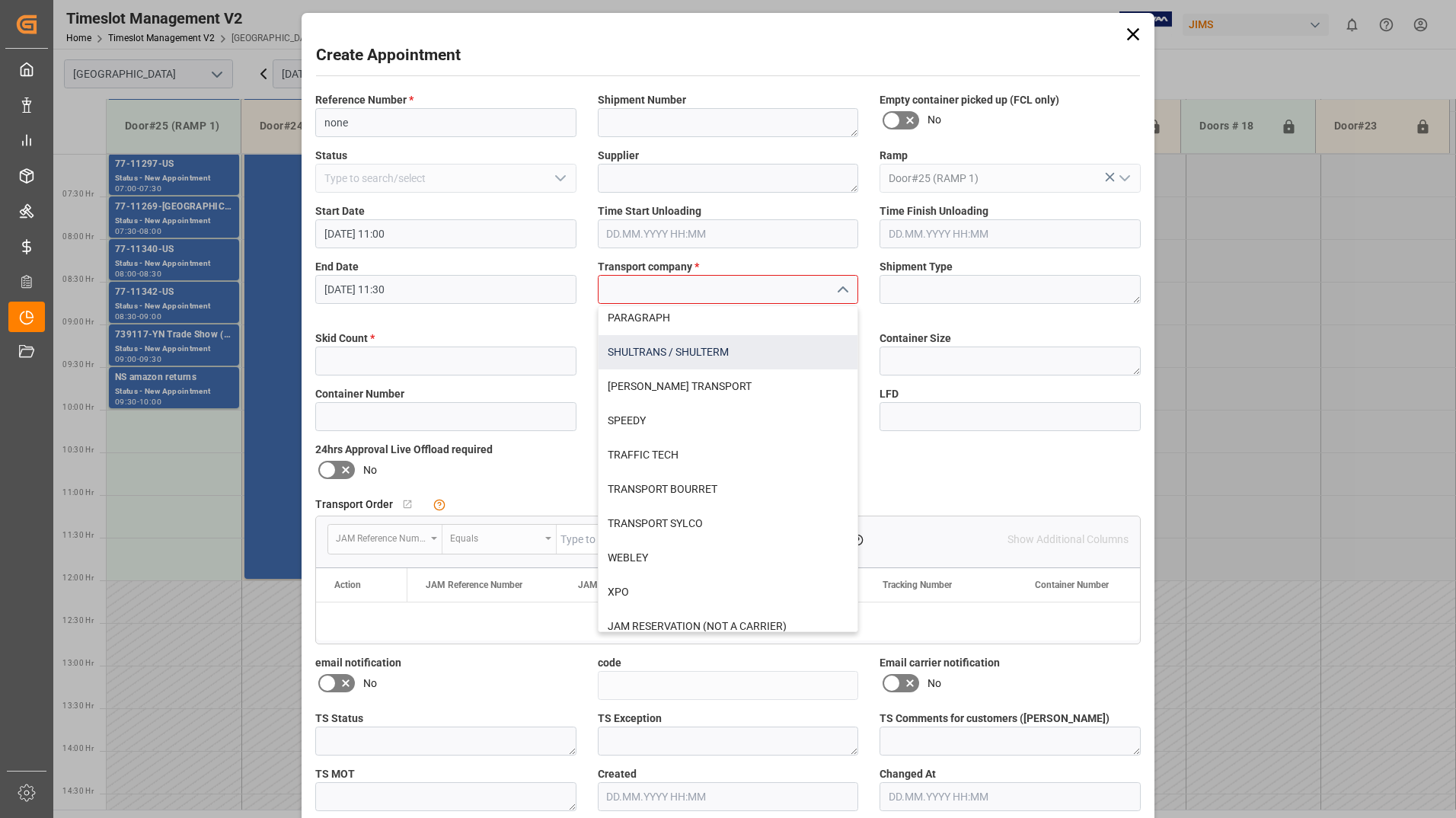
scroll to position [565, 0]
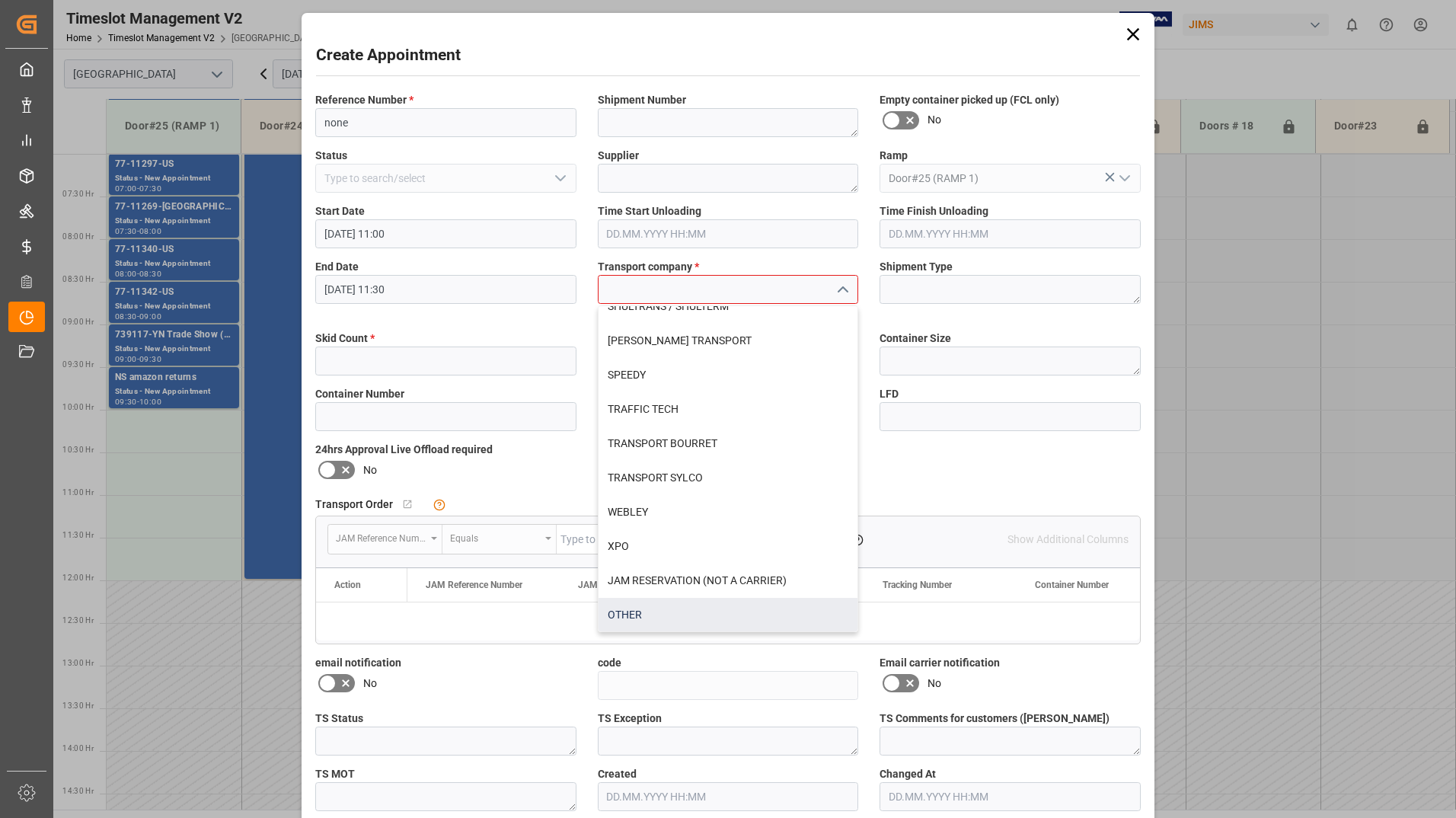
click at [670, 604] on div "OTHER" at bounding box center [728, 614] width 260 height 35
type input "OTHER"
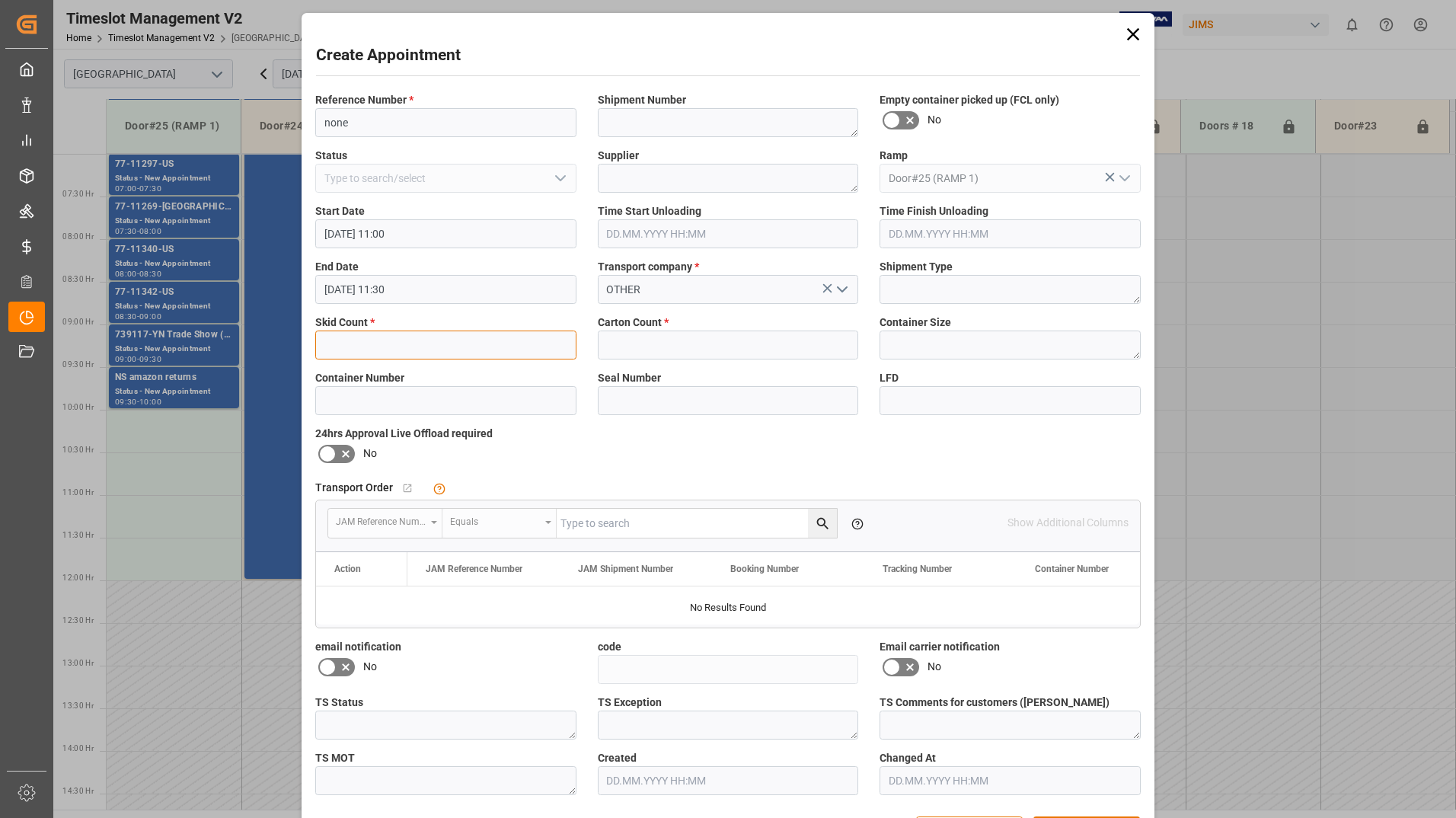
click at [458, 348] on input "text" at bounding box center [446, 345] width 262 height 29
type input "1"
click at [654, 348] on input "text" at bounding box center [728, 345] width 262 height 29
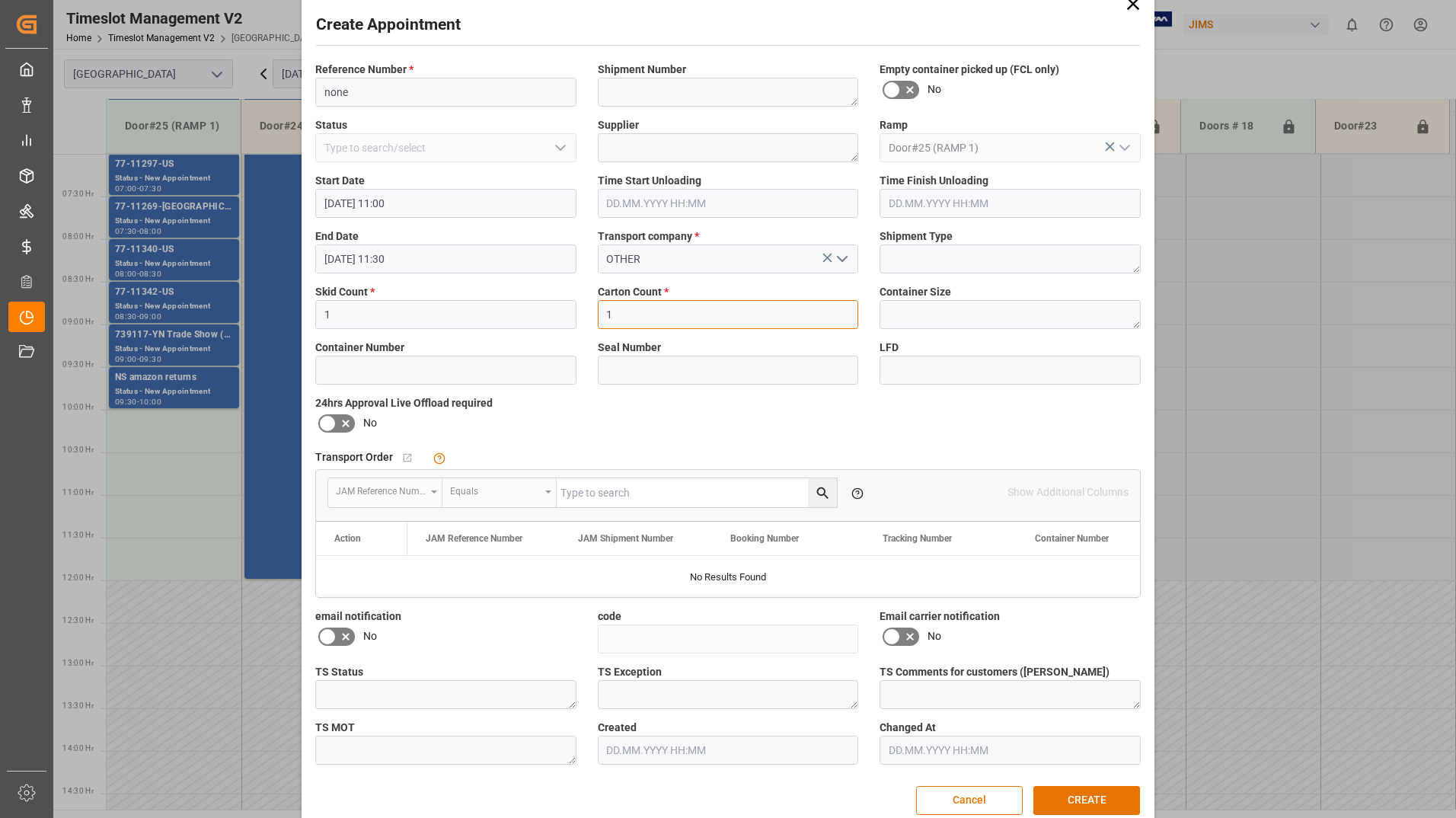
scroll to position [55, 0]
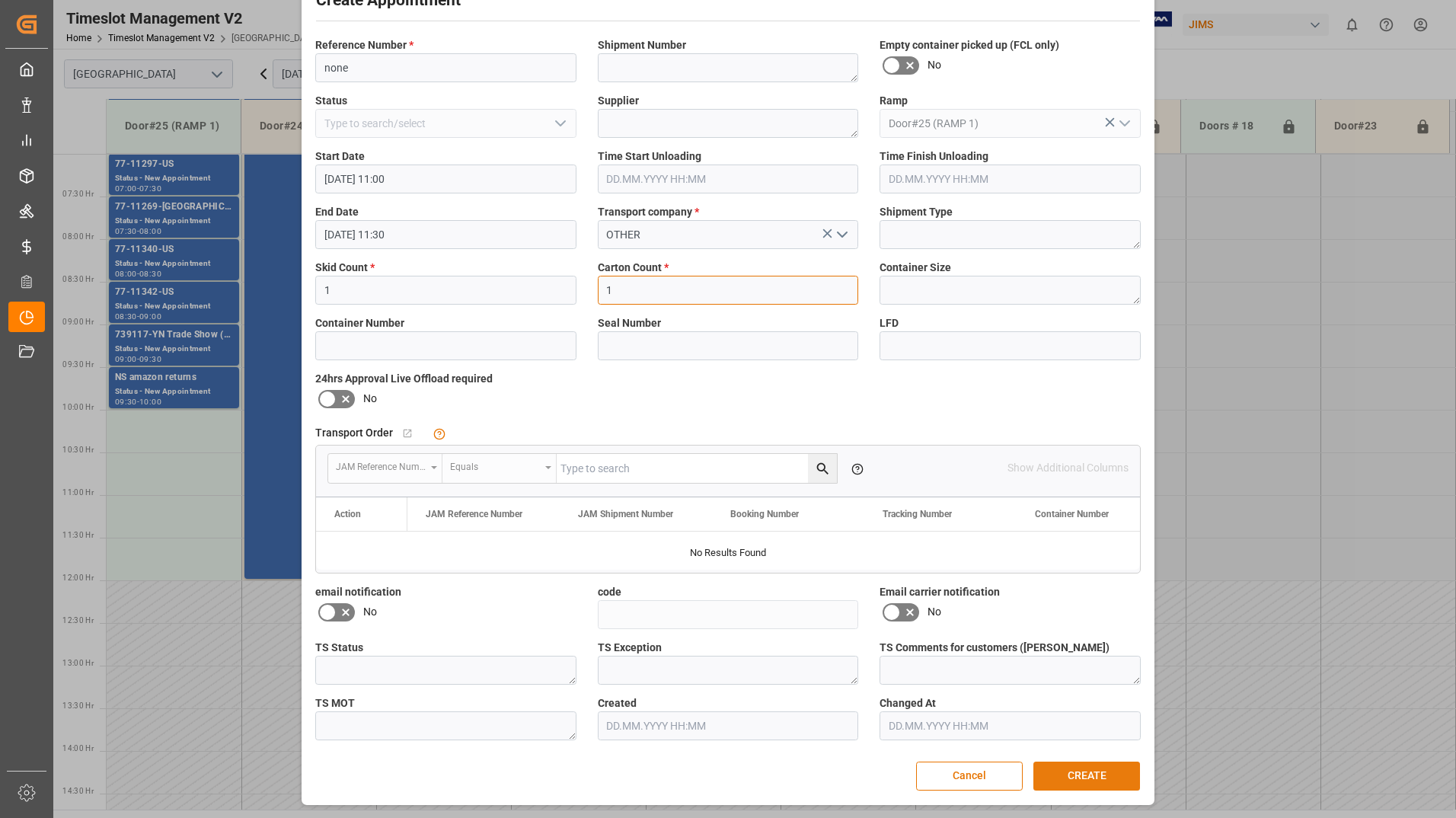
type input "1"
click at [1103, 767] on button "CREATE" at bounding box center [1087, 775] width 106 height 29
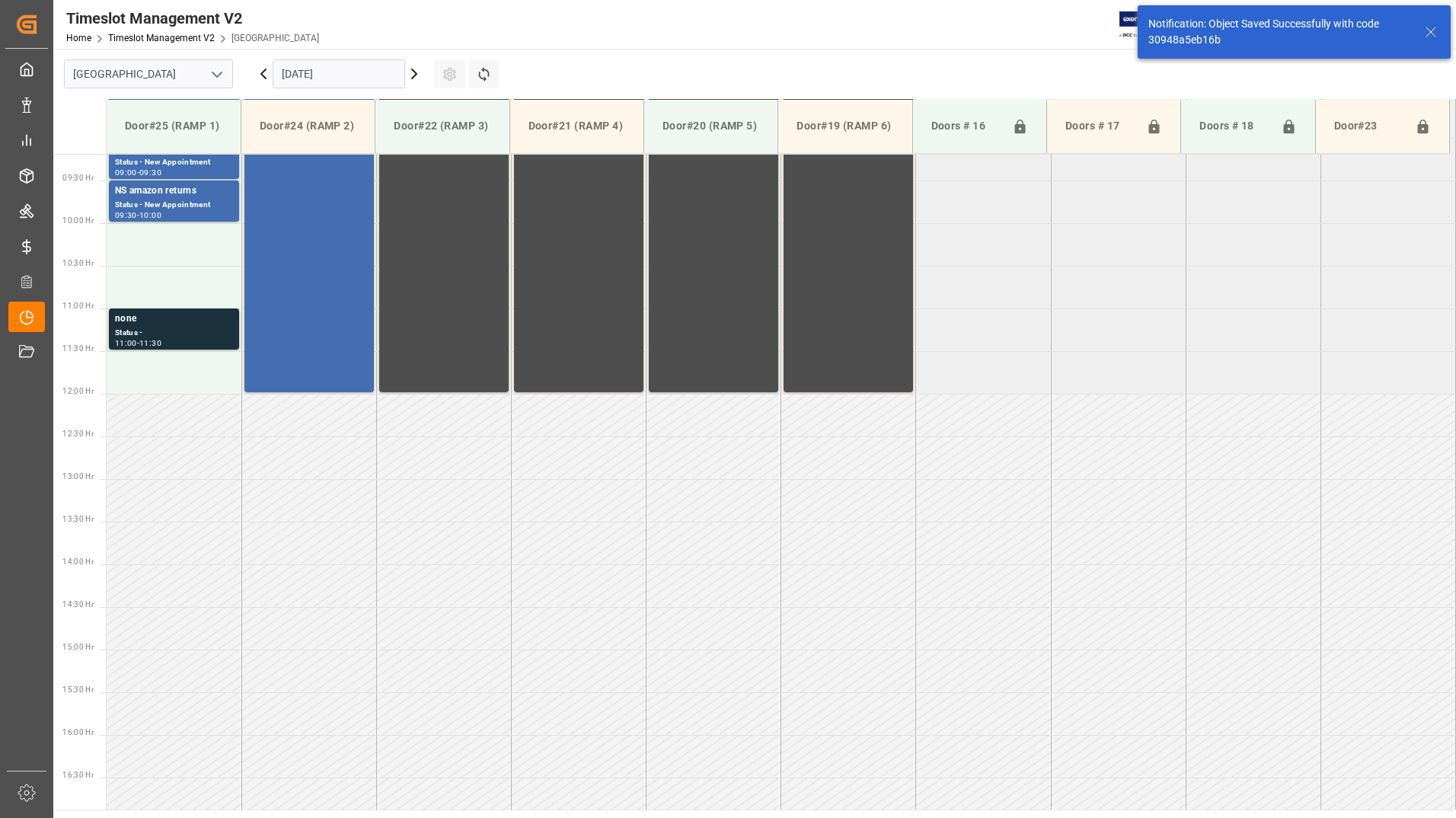
scroll to position [843, 0]
